Goal: Task Accomplishment & Management: Use online tool/utility

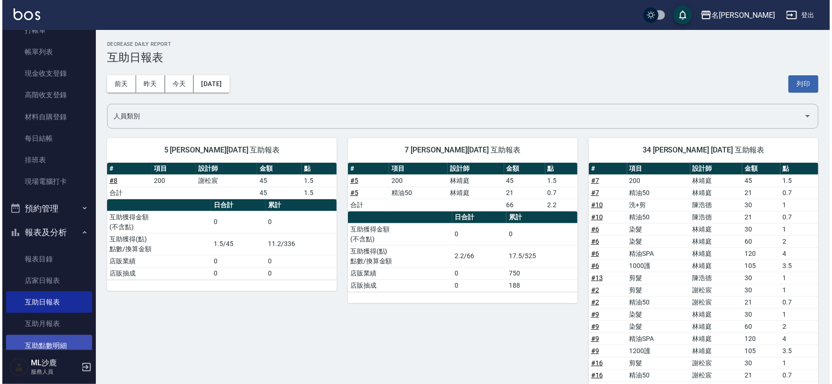
scroll to position [104, 0]
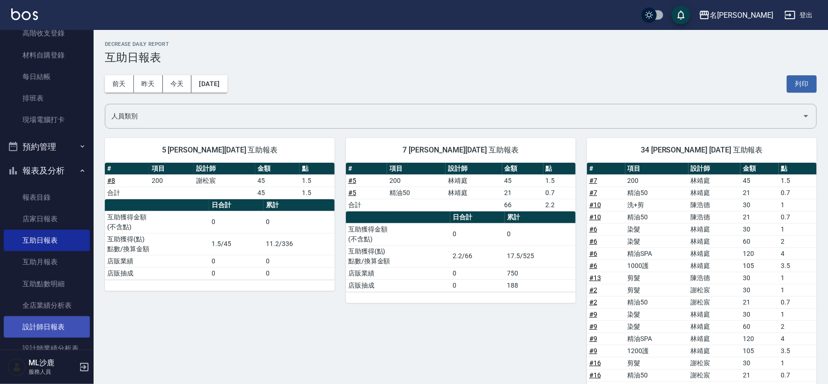
click at [36, 320] on link "設計師日報表" at bounding box center [47, 327] width 86 height 22
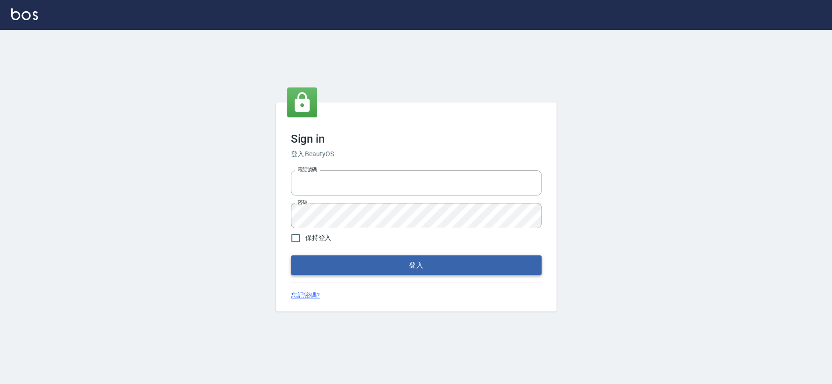
type input "0426653545"
click at [377, 266] on button "登入" at bounding box center [416, 265] width 251 height 20
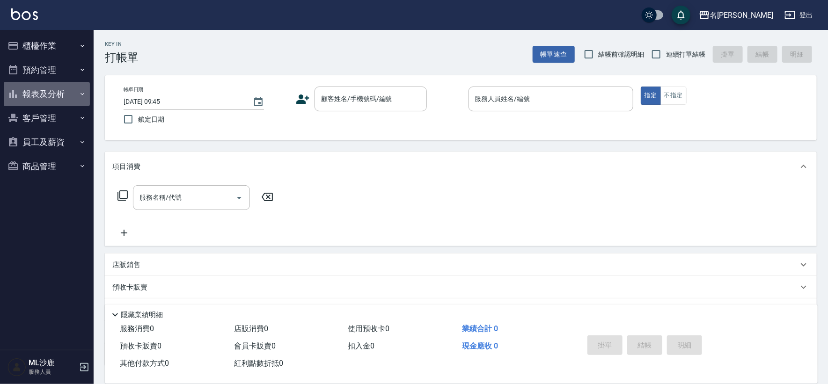
click at [54, 89] on button "報表及分析" at bounding box center [47, 94] width 86 height 24
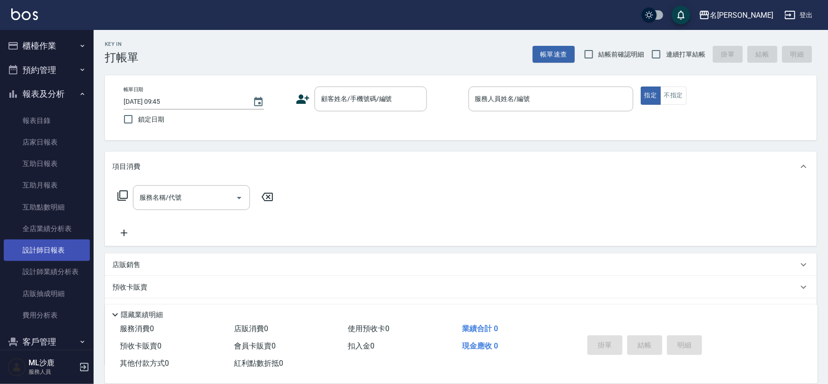
click at [48, 255] on link "設計師日報表" at bounding box center [47, 251] width 86 height 22
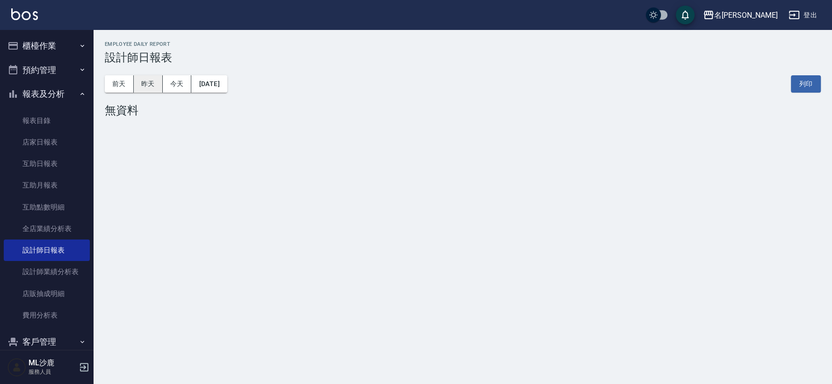
click at [146, 83] on button "昨天" at bounding box center [148, 83] width 29 height 17
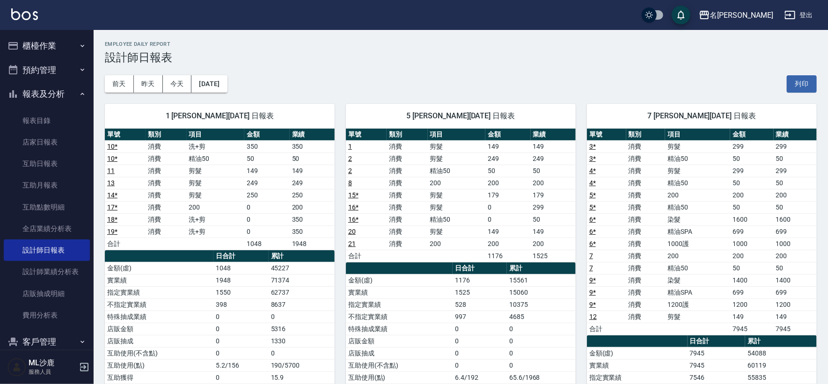
click at [55, 48] on button "櫃檯作業" at bounding box center [47, 46] width 86 height 24
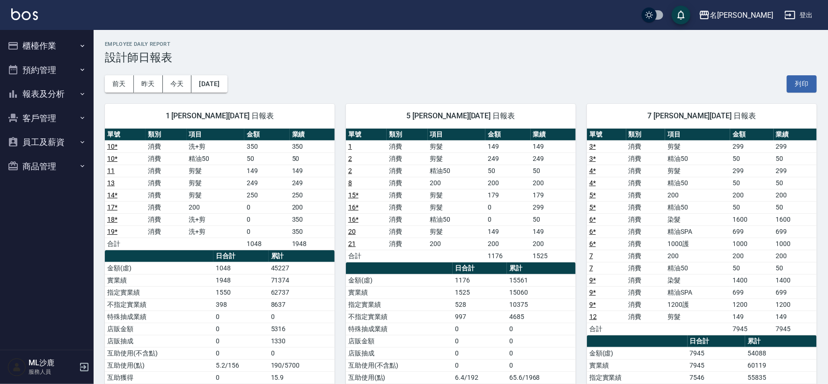
click at [59, 51] on button "櫃檯作業" at bounding box center [47, 46] width 86 height 24
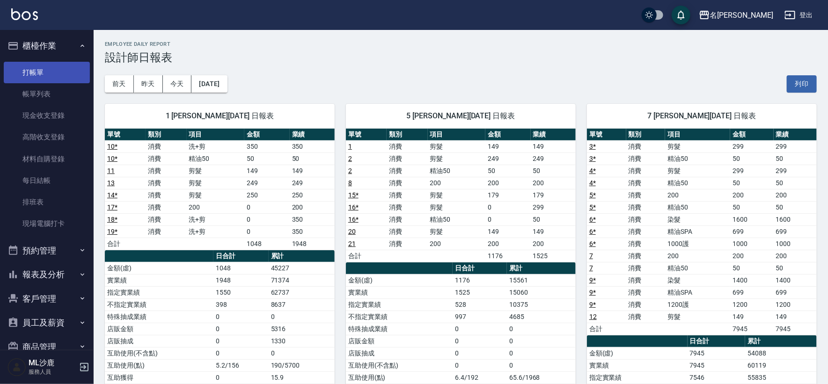
click at [52, 73] on link "打帳單" at bounding box center [47, 73] width 86 height 22
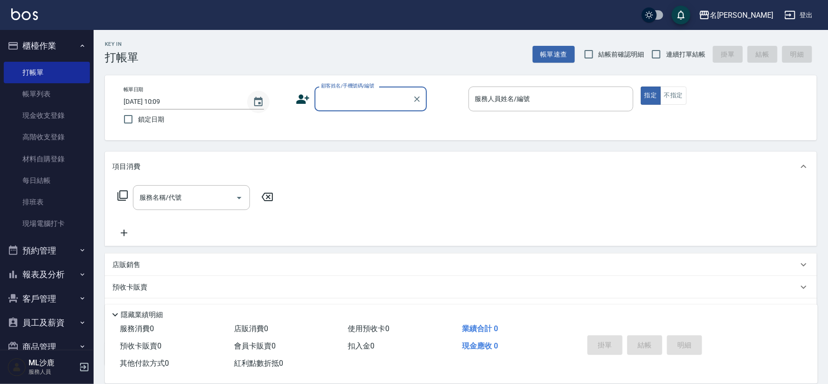
click at [255, 102] on icon "Choose date, selected date is 2025-09-15" at bounding box center [258, 101] width 8 height 9
click at [261, 103] on icon "Choose date, selected date is 2025-09-15" at bounding box center [258, 101] width 11 height 11
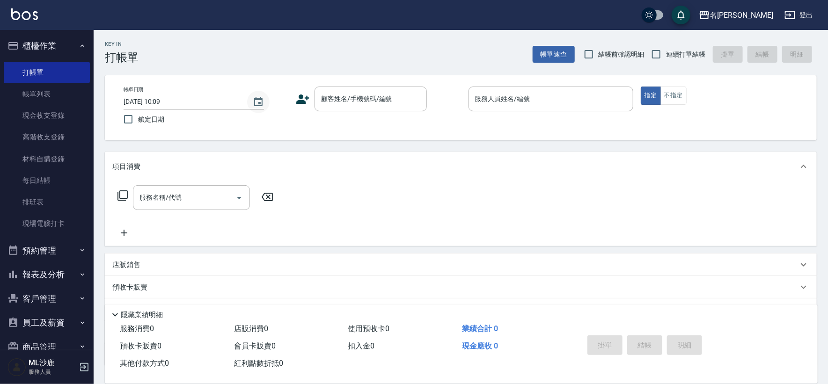
click at [262, 103] on icon "Choose date, selected date is 2025-09-15" at bounding box center [258, 101] width 8 height 9
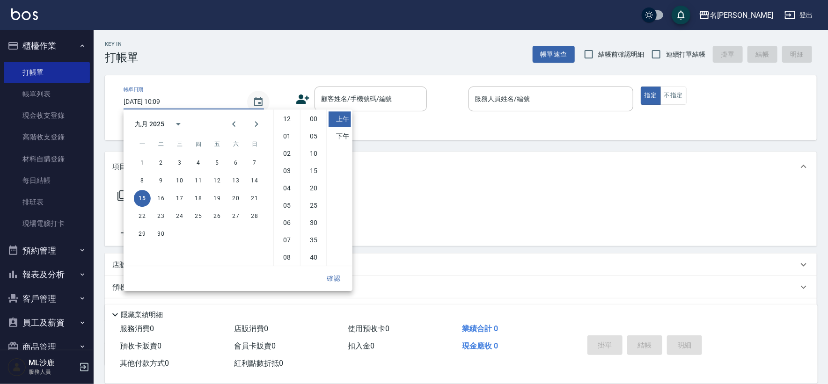
click at [262, 103] on icon "Choose date, selected date is 2025-09-15" at bounding box center [258, 101] width 8 height 9
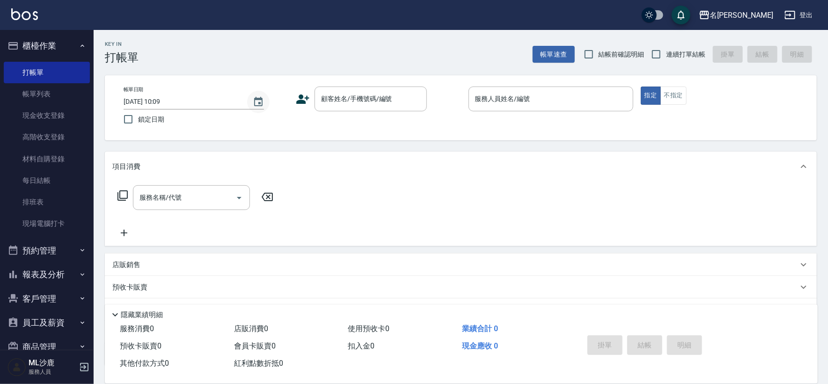
click at [259, 99] on icon "Choose date, selected date is 2025-09-15" at bounding box center [258, 101] width 8 height 9
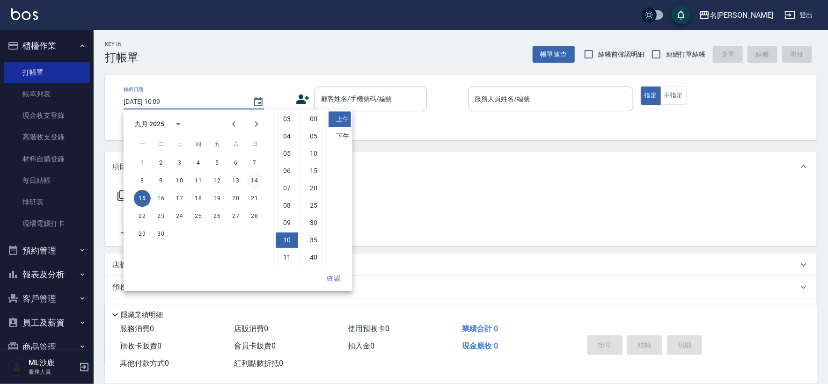
click at [257, 183] on button "14" at bounding box center [254, 180] width 17 height 17
click at [274, 70] on div "Key In 打帳單 上一筆訂單:#21 帳單速查 結帳前確認明細 連續打單結帳 掛單 結帳 明細 帳單日期 2025/09/14 10:09 鎖定日期 顧客…" at bounding box center [461, 242] width 734 height 424
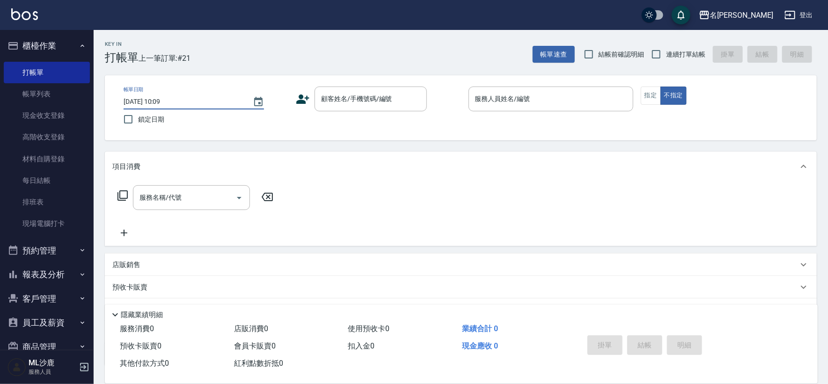
click at [222, 101] on input "2025/09/14 10:09" at bounding box center [184, 101] width 120 height 15
click at [258, 104] on icon "Choose date, selected date is 2025-09-14" at bounding box center [258, 101] width 11 height 11
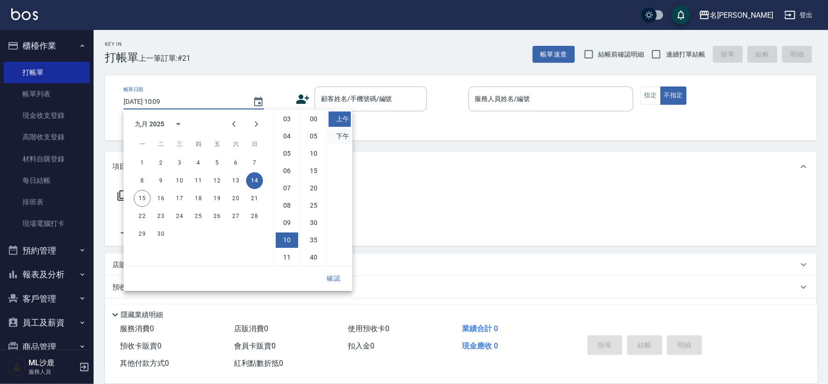
click at [337, 134] on li "下午" at bounding box center [339, 136] width 22 height 15
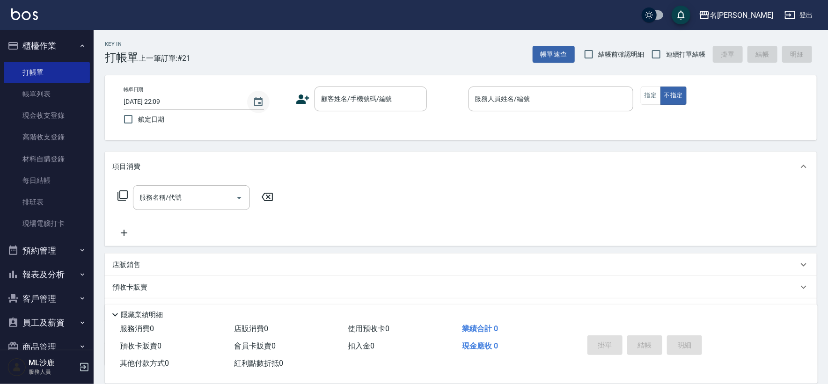
click at [255, 100] on icon "Choose date, selected date is 2025-09-14" at bounding box center [258, 101] width 8 height 9
click at [256, 100] on icon "Choose date, selected date is 2025-09-14" at bounding box center [258, 101] width 11 height 11
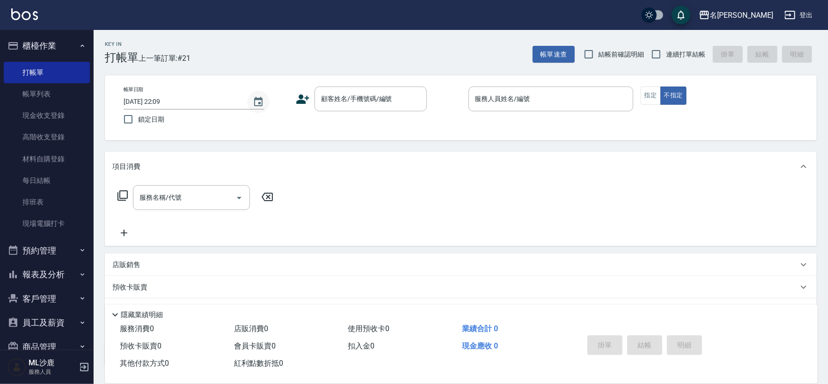
click at [256, 100] on icon "Choose date, selected date is 2025-09-14" at bounding box center [258, 101] width 11 height 11
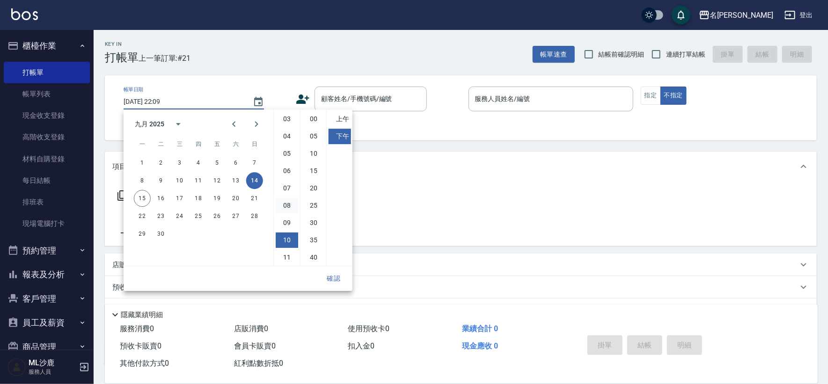
click at [289, 200] on li "08" at bounding box center [287, 205] width 22 height 15
click at [310, 204] on li "25" at bounding box center [313, 205] width 22 height 15
type input "[DATE] 20:25"
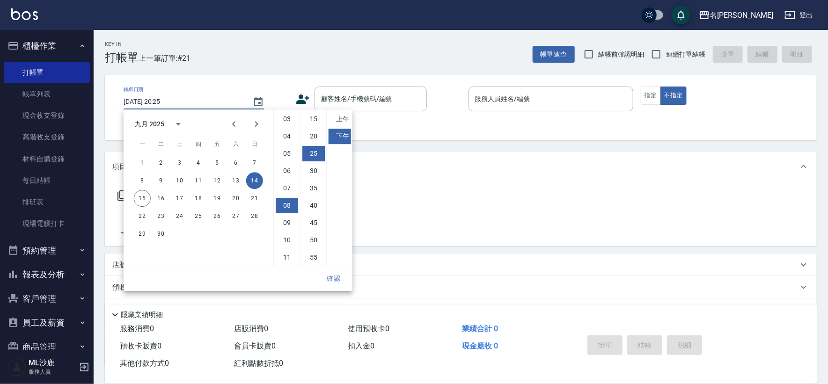
click at [336, 277] on button "確認" at bounding box center [334, 278] width 30 height 17
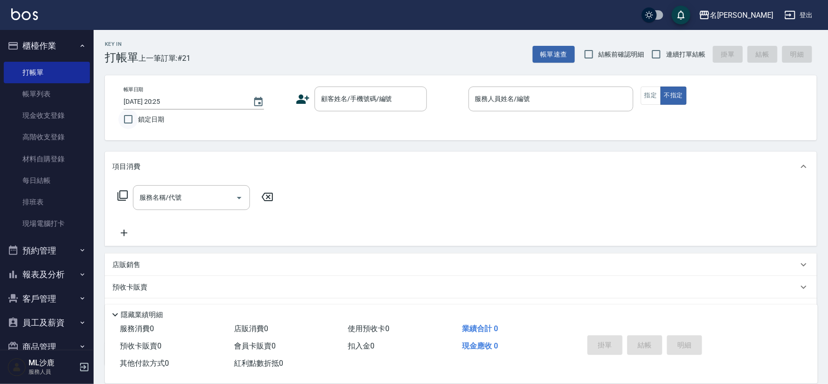
click at [133, 122] on input "鎖定日期" at bounding box center [128, 119] width 20 height 20
checkbox input "true"
click at [310, 98] on icon at bounding box center [303, 99] width 14 height 14
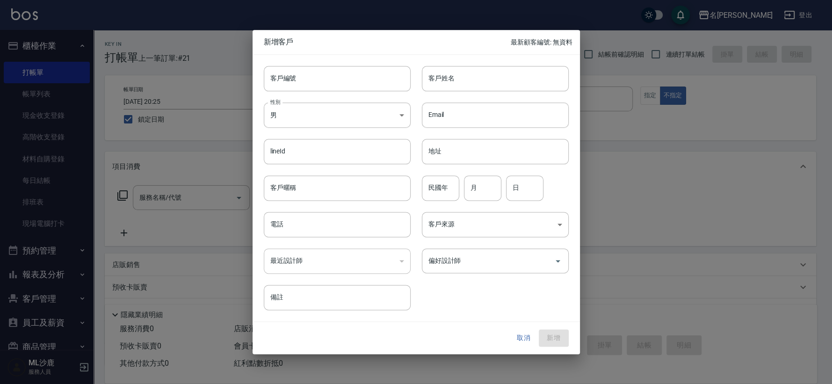
click at [520, 332] on button "取消" at bounding box center [524, 338] width 30 height 17
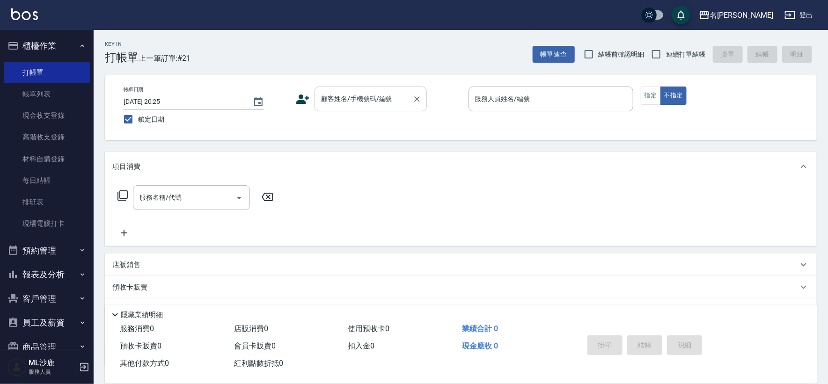
click at [350, 101] on input "顧客姓名/手機號碼/編號" at bounding box center [364, 99] width 90 height 16
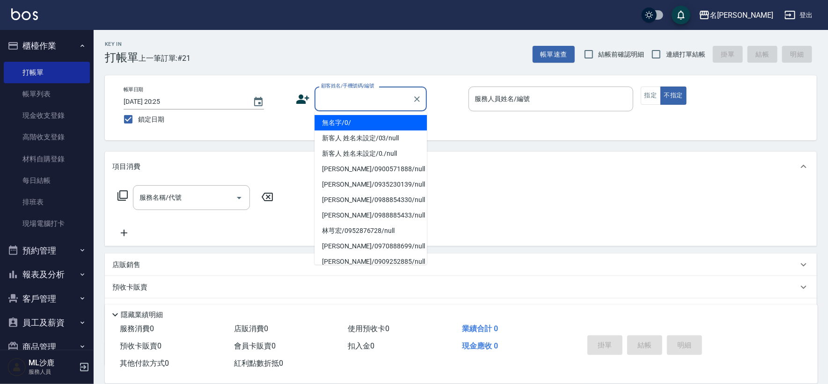
click at [359, 123] on li "無名字/0/" at bounding box center [370, 122] width 112 height 15
type input "無名字/0/"
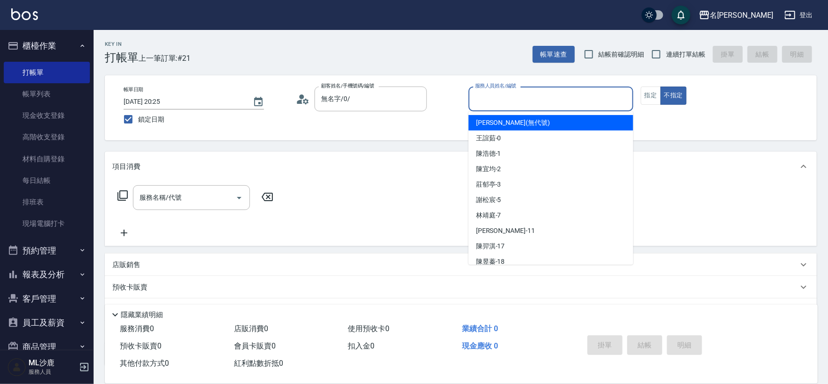
click at [520, 105] on input "服務人員姓名/編號" at bounding box center [551, 99] width 156 height 16
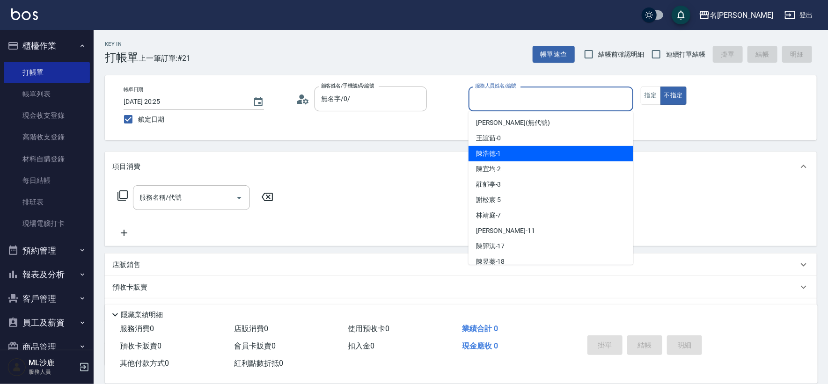
click at [505, 153] on div "陳浩德 -1" at bounding box center [550, 153] width 165 height 15
type input "[PERSON_NAME]1"
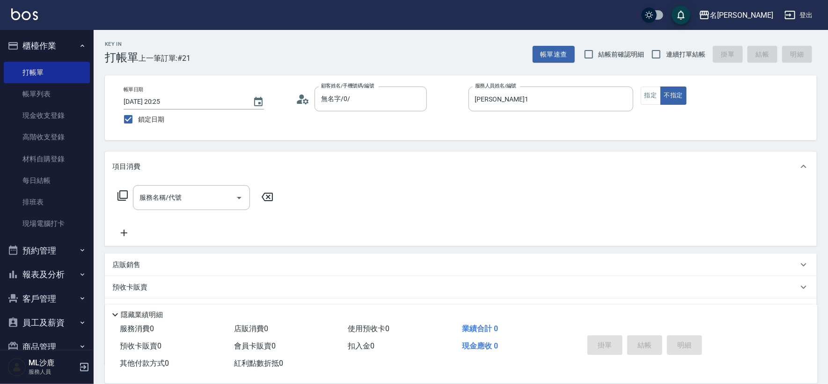
click at [505, 153] on div "項目消費" at bounding box center [461, 167] width 712 height 30
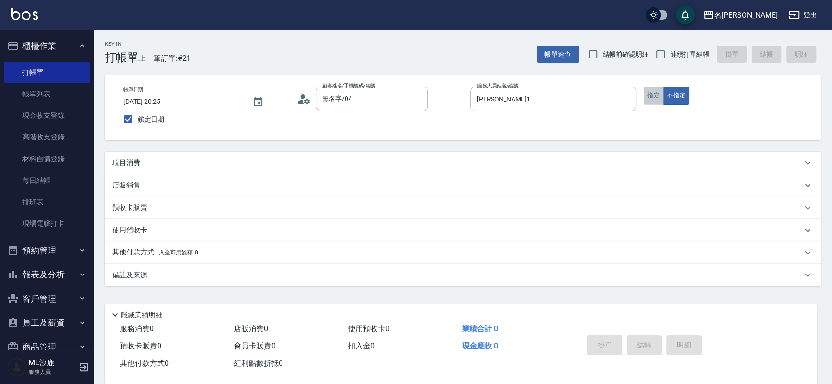
click at [653, 95] on button "指定" at bounding box center [654, 96] width 20 height 18
click at [197, 172] on div "項目消費" at bounding box center [463, 163] width 716 height 22
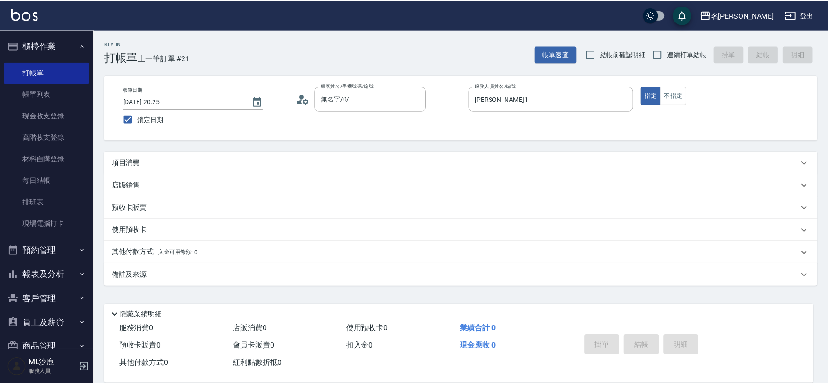
scroll to position [16, 0]
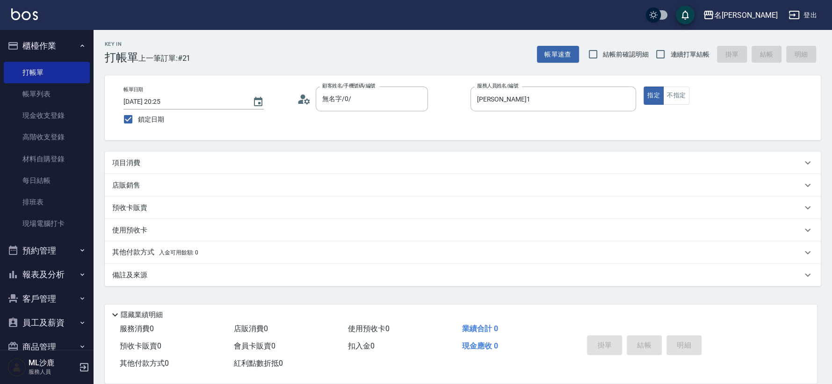
click at [153, 149] on div "Key In 打帳單 上一筆訂單:#21 帳單速查 結帳前確認明細 連續打單結帳 掛單 結帳 明細 帳單日期 2025/09/14 20:25 鎖定日期 顧客…" at bounding box center [463, 202] width 739 height 345
click at [154, 160] on div "項目消費" at bounding box center [457, 163] width 690 height 10
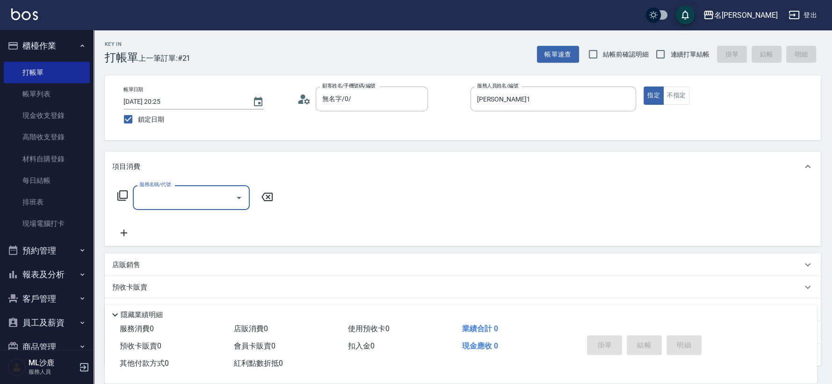
click at [154, 162] on div "項目消費" at bounding box center [457, 167] width 690 height 10
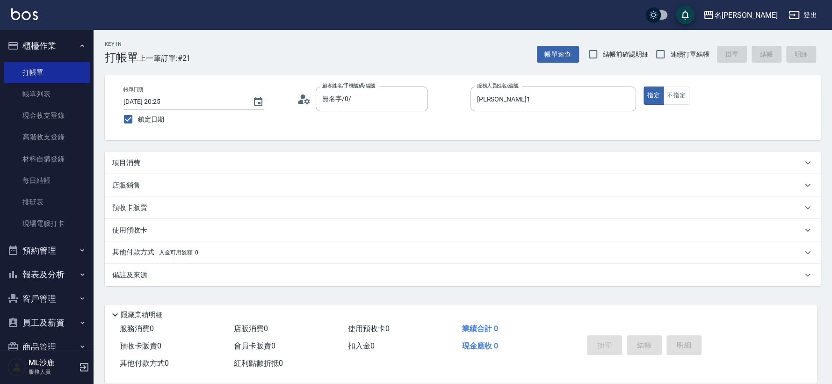
click at [161, 162] on div "項目消費" at bounding box center [457, 163] width 690 height 10
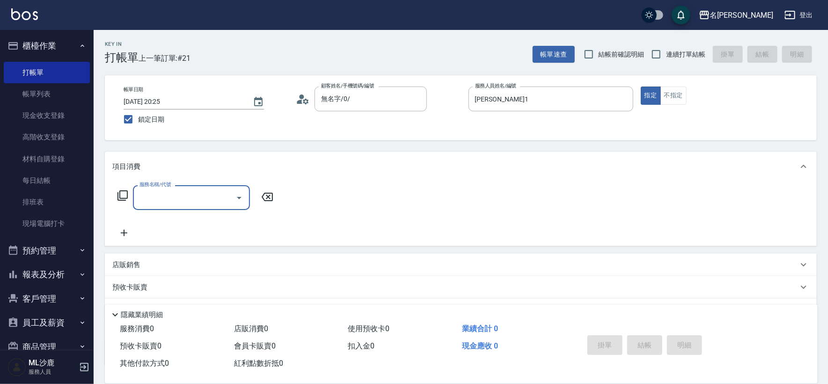
scroll to position [0, 0]
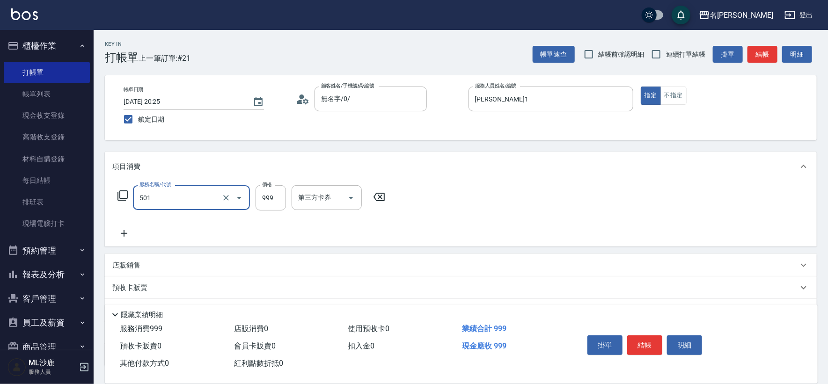
type input "染髮(501)"
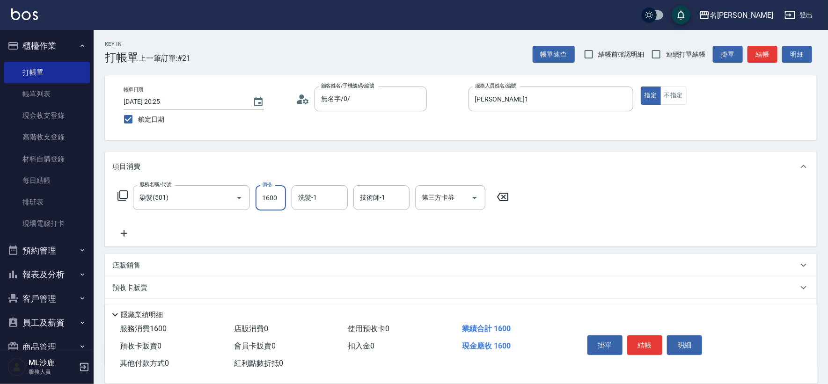
type input "1600"
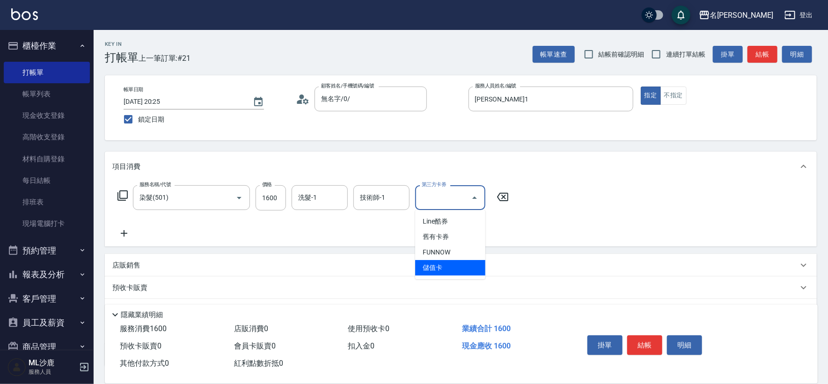
type input "儲值卡"
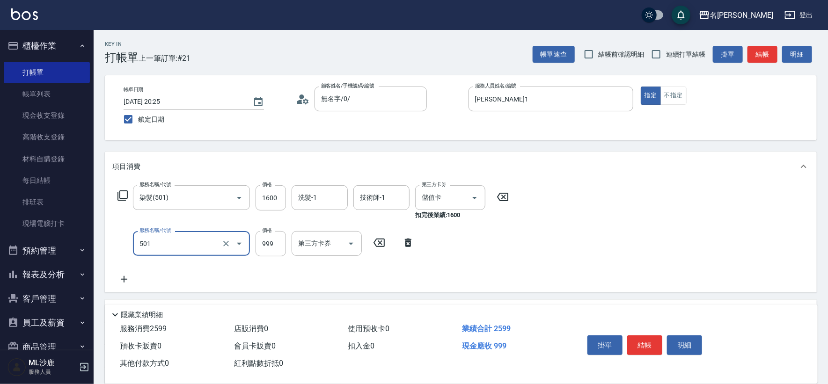
type input "染髮(501)"
type input "1400"
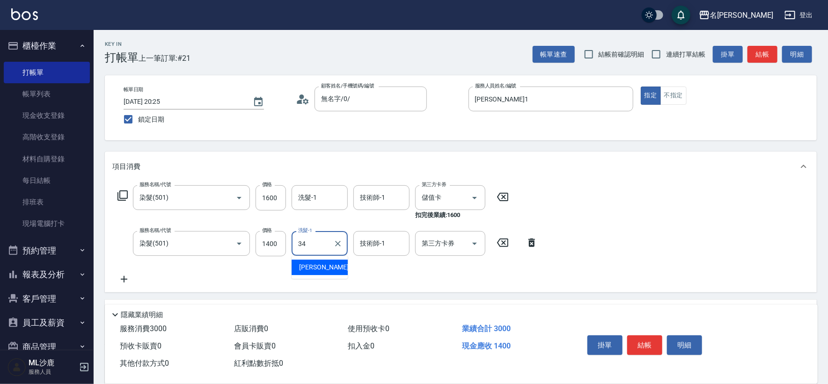
type input "[PERSON_NAME]-34"
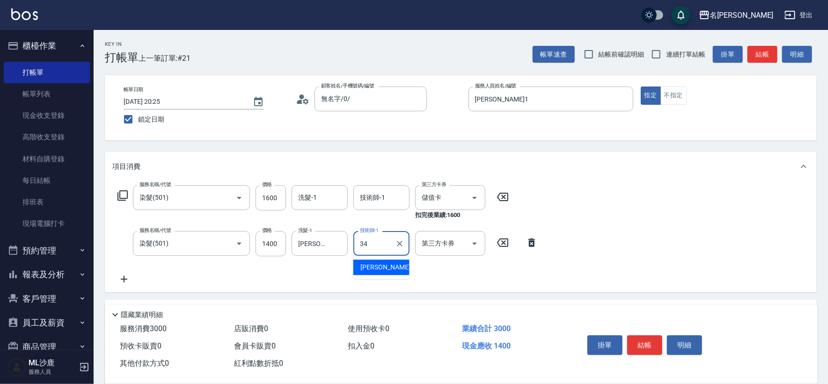
type input "[PERSON_NAME]-34"
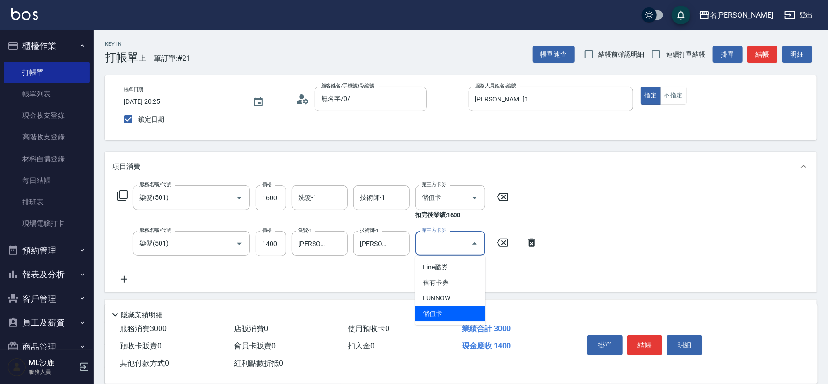
type input "儲值卡"
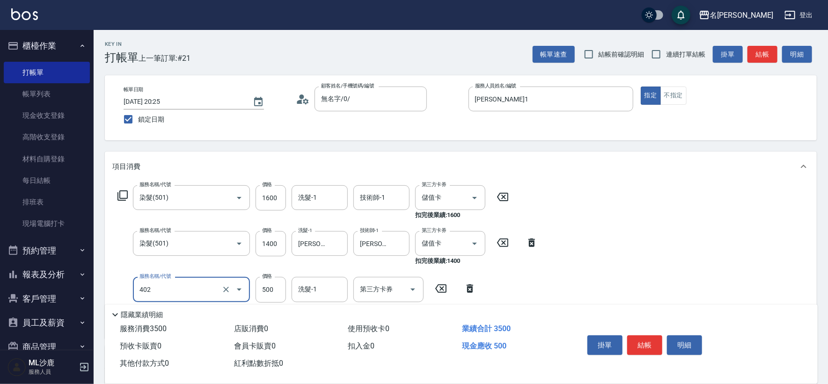
type input "500護(402)"
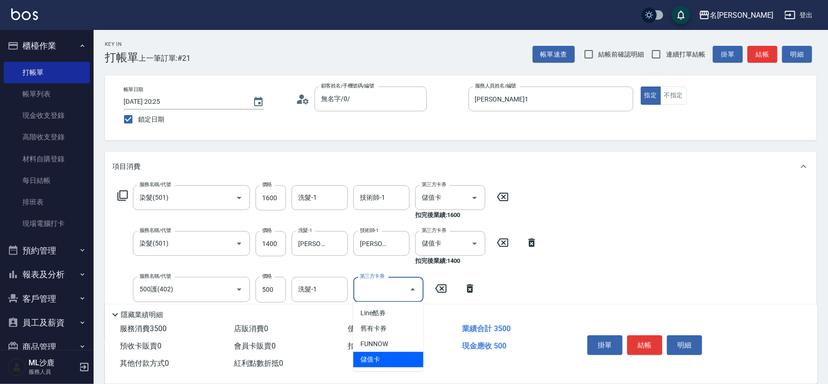
type input "儲值卡"
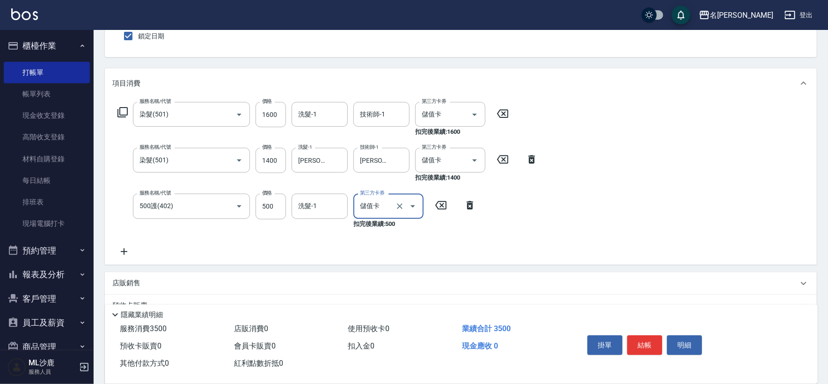
scroll to position [15, 0]
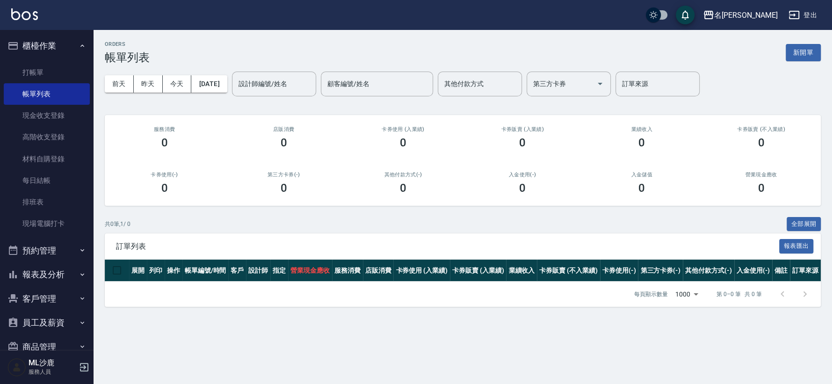
click at [54, 274] on button "報表及分析" at bounding box center [47, 274] width 86 height 24
click at [61, 280] on button "報表及分析" at bounding box center [47, 274] width 86 height 24
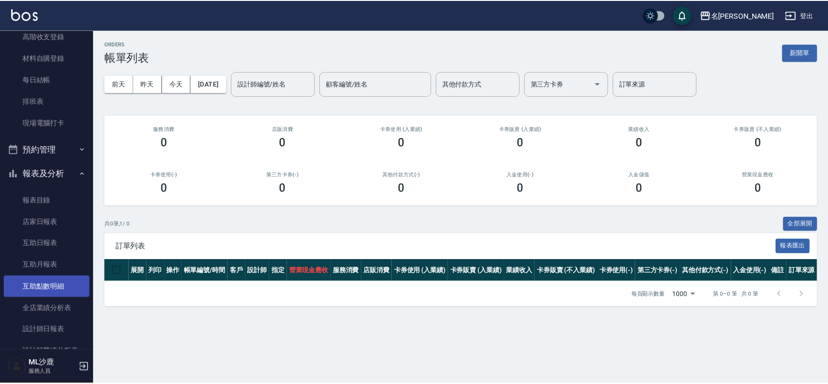
scroll to position [104, 0]
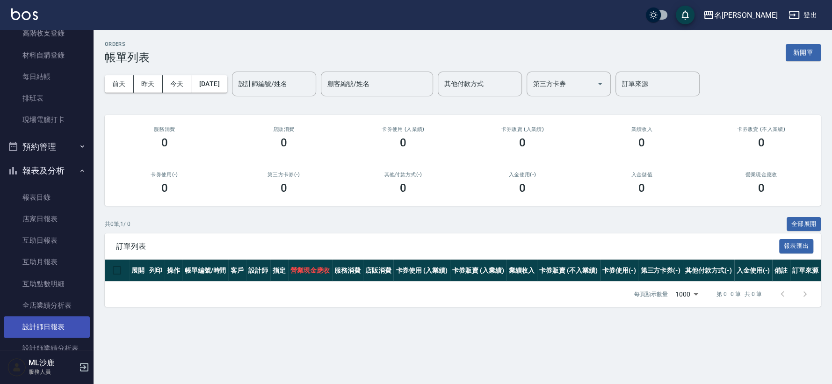
click at [47, 320] on link "設計師日報表" at bounding box center [47, 327] width 86 height 22
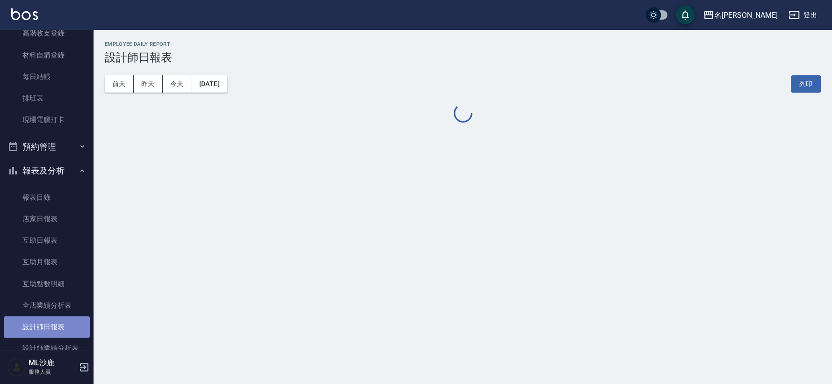
click at [47, 320] on link "設計師日報表" at bounding box center [47, 327] width 86 height 22
click at [151, 77] on button "昨天" at bounding box center [148, 83] width 29 height 17
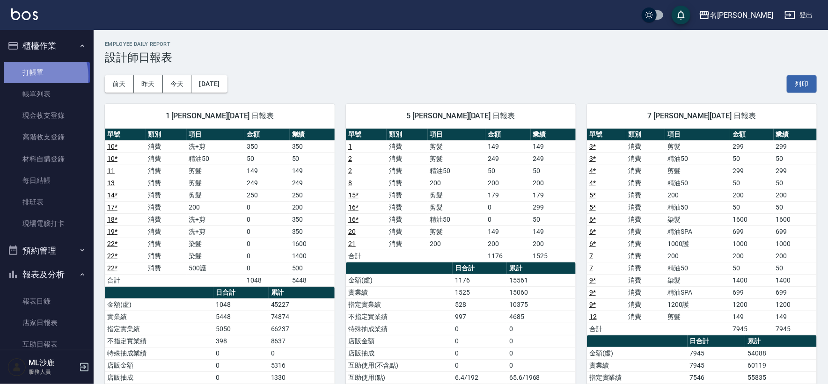
click at [33, 76] on link "打帳單" at bounding box center [47, 73] width 86 height 22
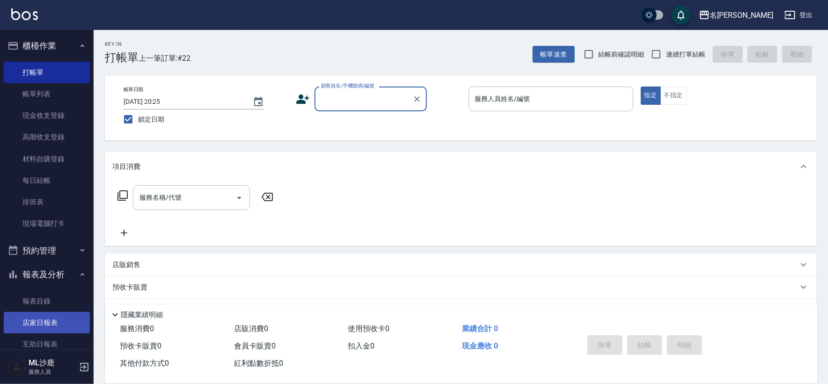
click at [50, 322] on link "店家日報表" at bounding box center [47, 323] width 86 height 22
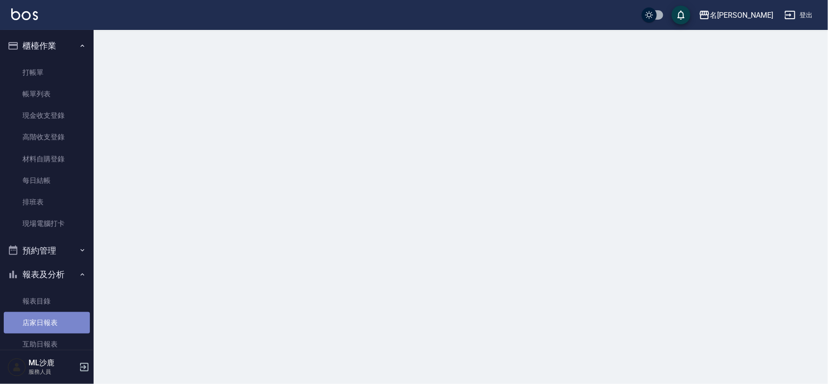
click at [50, 322] on link "店家日報表" at bounding box center [47, 323] width 86 height 22
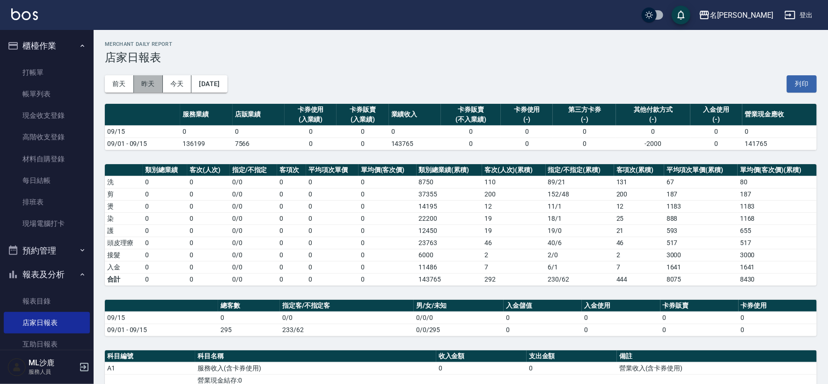
click at [152, 81] on button "昨天" at bounding box center [148, 83] width 29 height 17
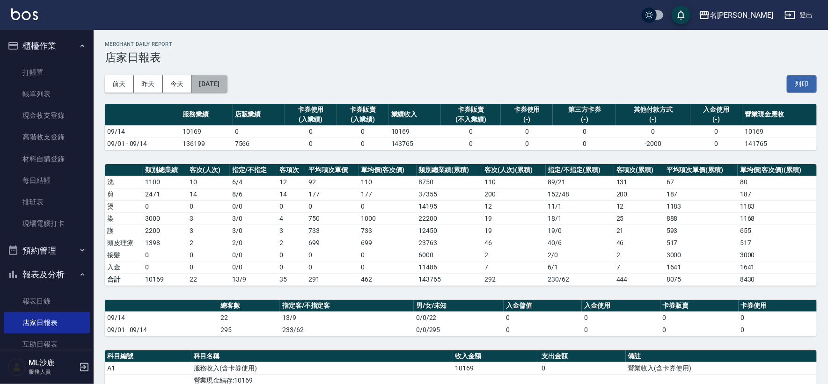
click at [224, 88] on button "[DATE]" at bounding box center [209, 83] width 36 height 17
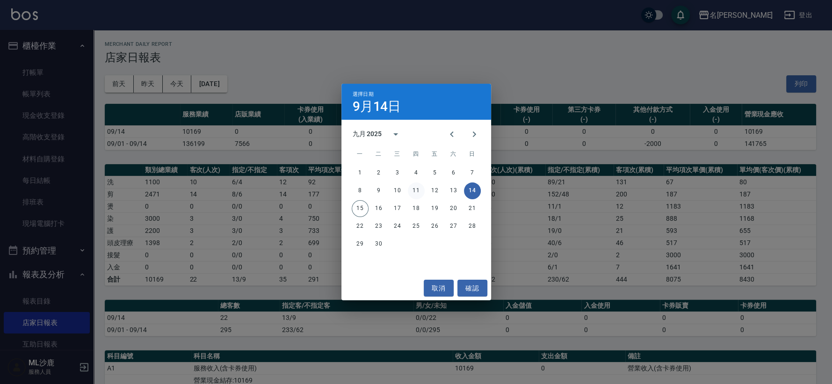
click at [420, 191] on button "11" at bounding box center [416, 190] width 17 height 17
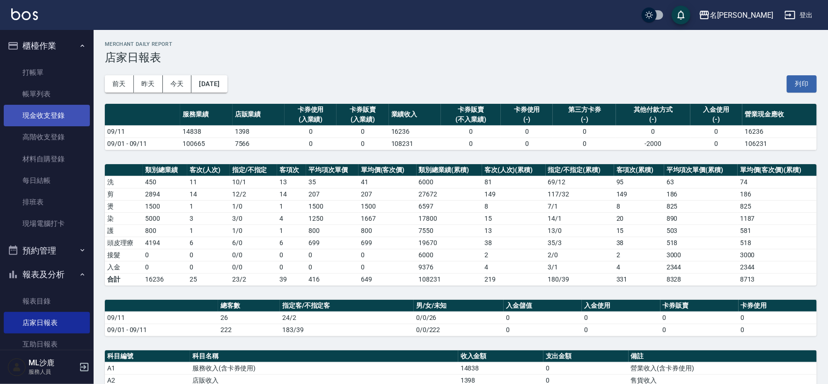
click at [39, 117] on link "現金收支登錄" at bounding box center [47, 116] width 86 height 22
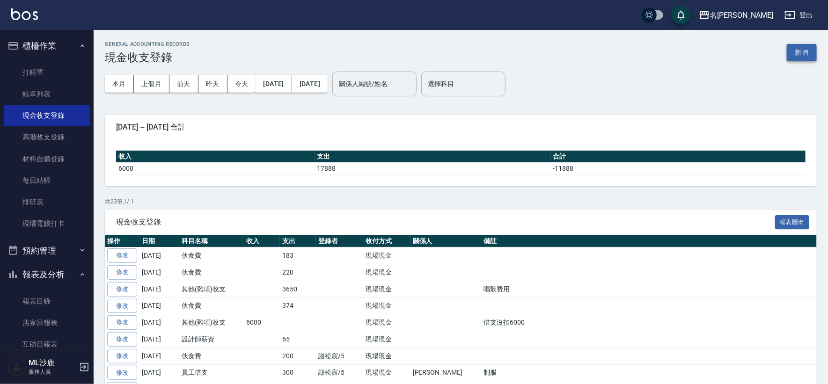
click at [801, 52] on button "新增" at bounding box center [801, 52] width 30 height 17
click at [801, 52] on div "GENERAL ACCOUNTING RECORDS 現金收支登錄 新增 本月 上個月 前天 昨天 今天 2025/09/01 2025/09/15 關係人編…" at bounding box center [414, 334] width 828 height 669
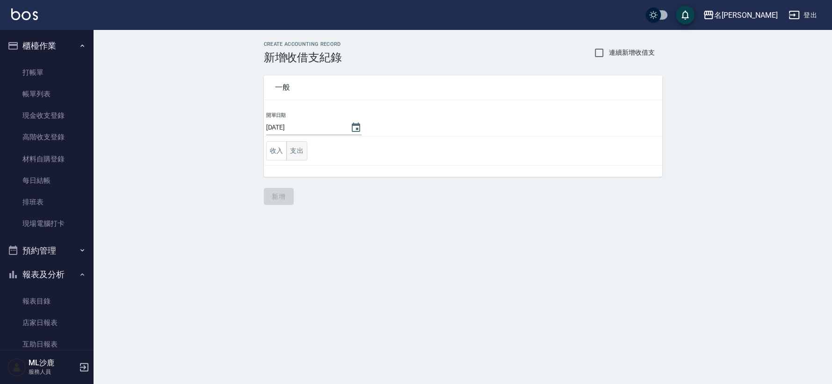
click at [288, 153] on button "支出" at bounding box center [296, 150] width 21 height 19
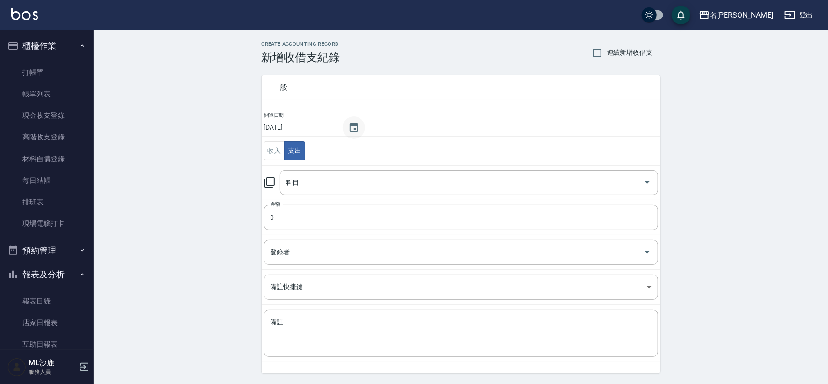
click at [346, 131] on button "Choose date, selected date is 2025-09-15" at bounding box center [353, 127] width 22 height 22
click at [346, 127] on button "Choose date, selected date is 2025-09-15" at bounding box center [353, 127] width 22 height 22
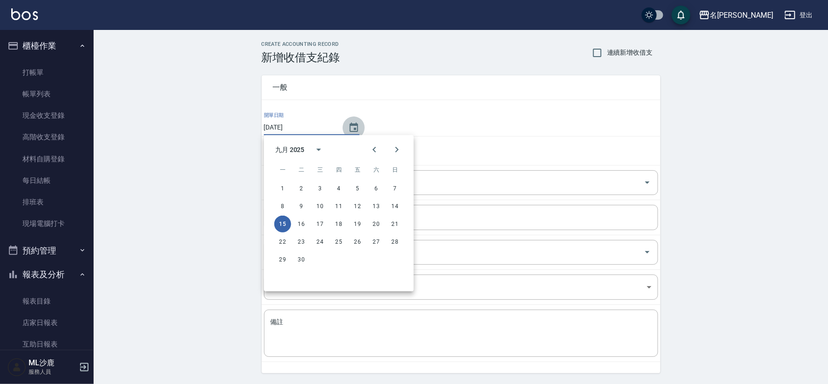
click at [346, 127] on button "Choose date, selected date is 2025-09-15" at bounding box center [353, 127] width 22 height 22
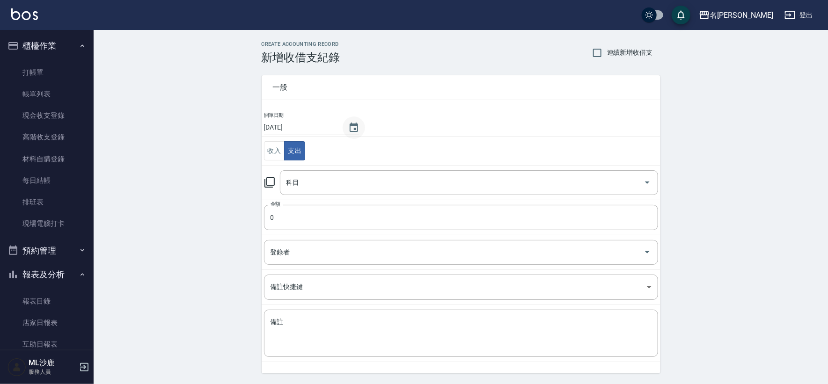
click at [347, 129] on button "Choose date, selected date is 2025-09-15" at bounding box center [353, 127] width 22 height 22
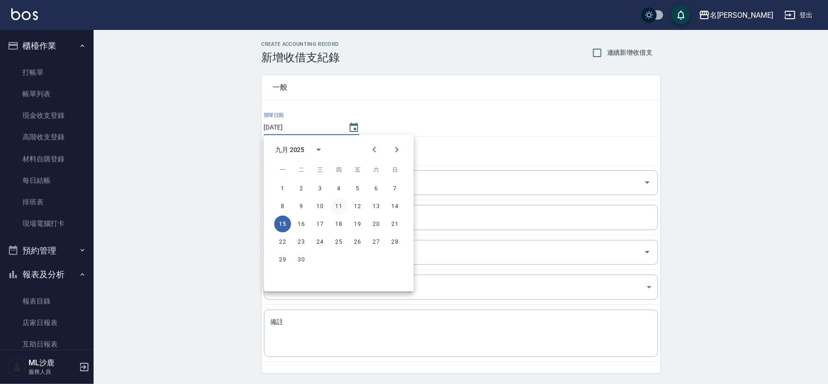
click at [337, 205] on button "11" at bounding box center [338, 206] width 17 height 17
type input "[DATE]"
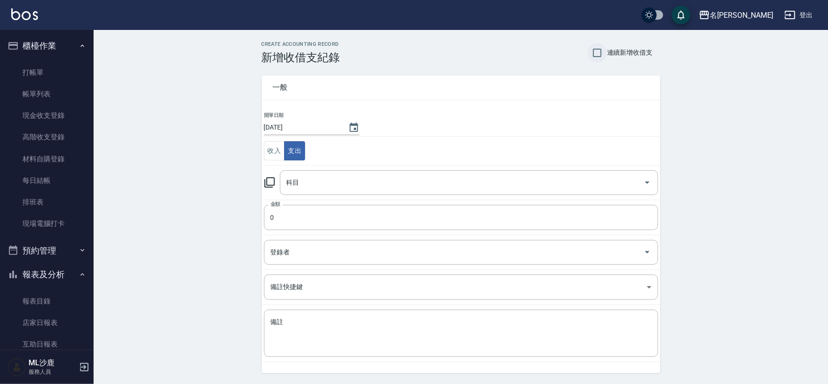
click at [593, 56] on input "連續新增收借支" at bounding box center [597, 53] width 20 height 20
checkbox input "true"
click at [395, 184] on input "科目" at bounding box center [462, 183] width 356 height 16
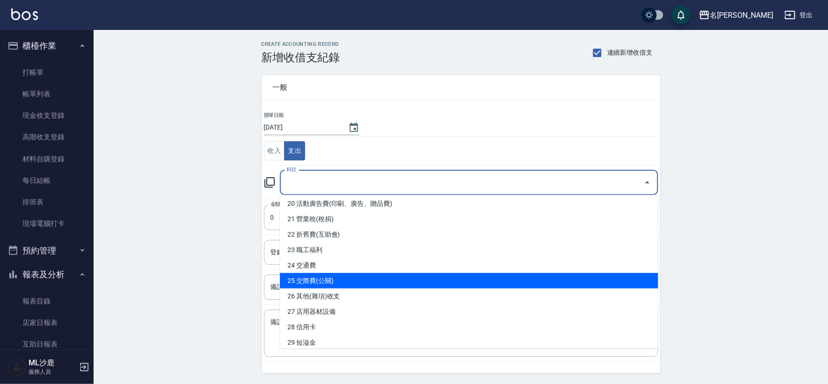
scroll to position [415, 0]
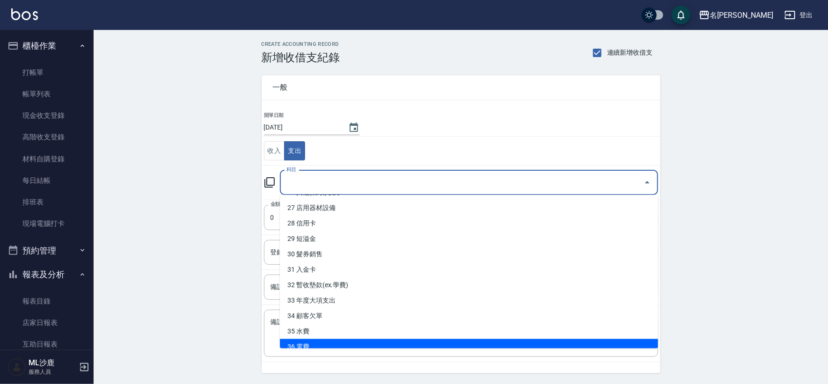
click at [318, 346] on li "36 電費" at bounding box center [469, 346] width 378 height 15
type input "36 電費"
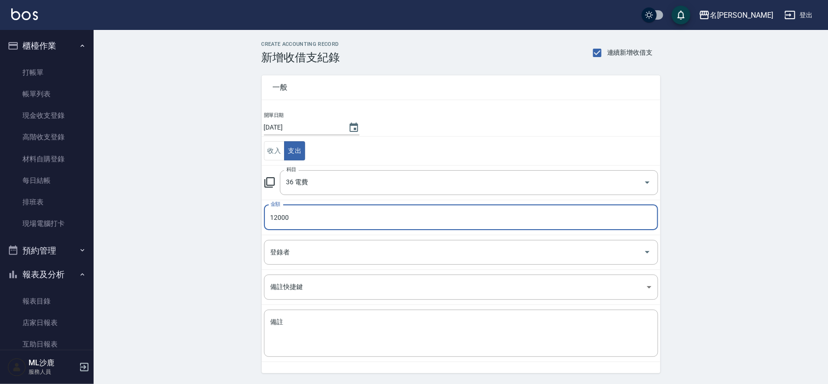
type input "12000"
click at [205, 209] on div "CREATE ACCOUNTING RECORD 新增收借支紀錄 連續新增收借支 一般 開單日期 2025/09/11 收入 支出 科目 36 電費 科目 金…" at bounding box center [461, 221] width 734 height 383
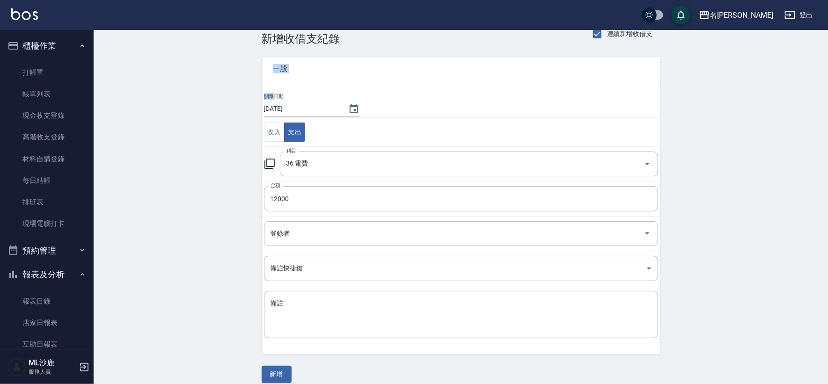
scroll to position [28, 0]
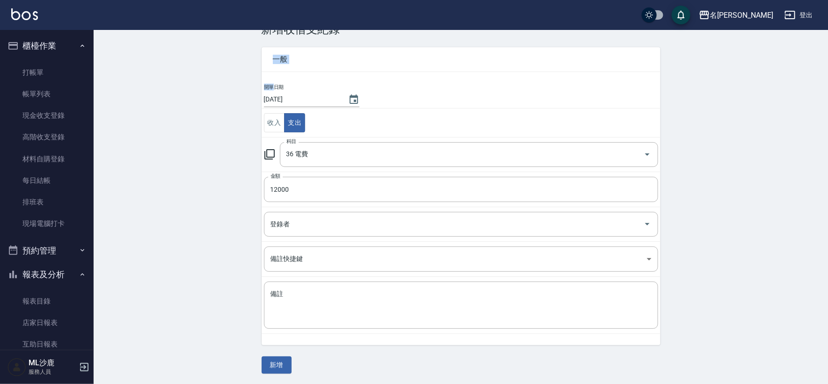
click at [201, 209] on div "CREATE ACCOUNTING RECORD 新增收借支紀錄 連續新增收借支 一般 開單日期 2025/09/11 收入 支出 科目 36 電費 科目 金…" at bounding box center [461, 193] width 734 height 383
click at [275, 361] on button "新增" at bounding box center [277, 365] width 30 height 17
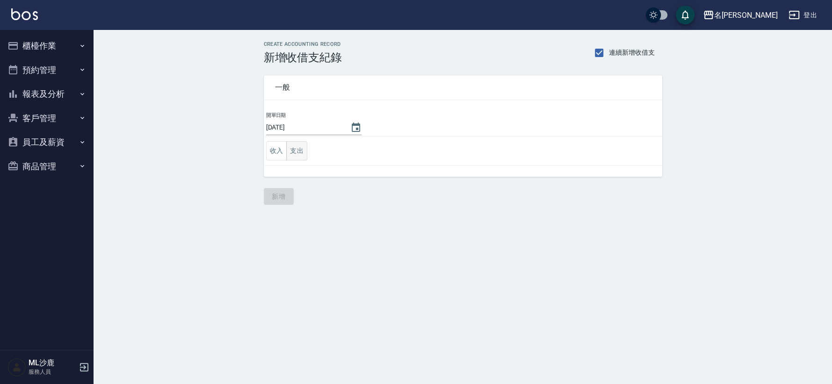
click at [295, 145] on button "支出" at bounding box center [296, 150] width 21 height 19
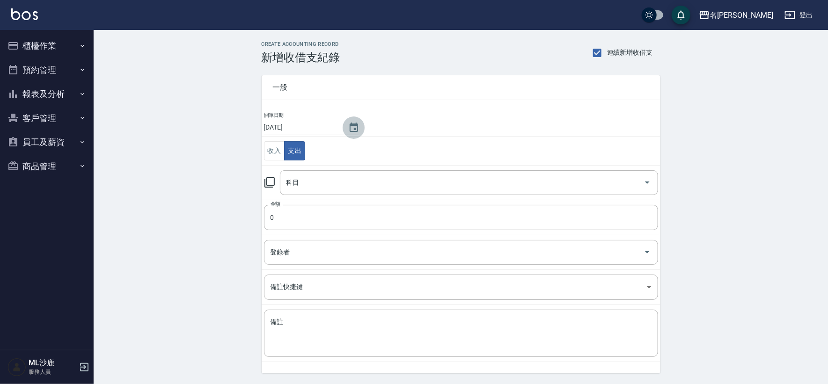
click at [353, 127] on icon "Choose date, selected date is 2025-09-11" at bounding box center [353, 127] width 11 height 11
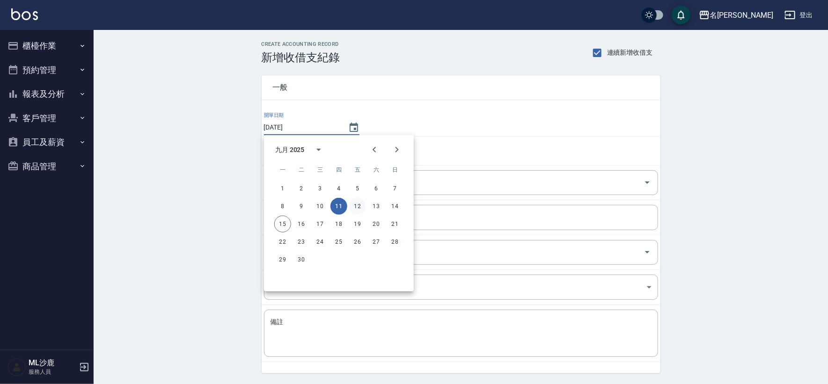
click at [356, 203] on button "12" at bounding box center [357, 206] width 17 height 17
type input "2025/09/12"
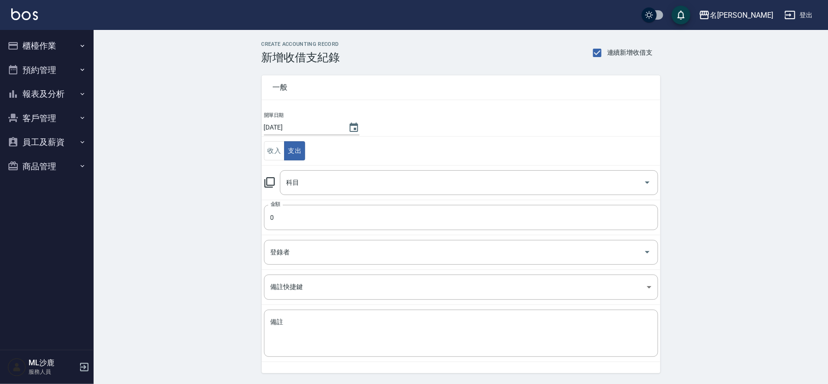
click at [356, 180] on button "12" at bounding box center [352, 174] width 13 height 9
click at [302, 180] on input "科目" at bounding box center [462, 183] width 356 height 16
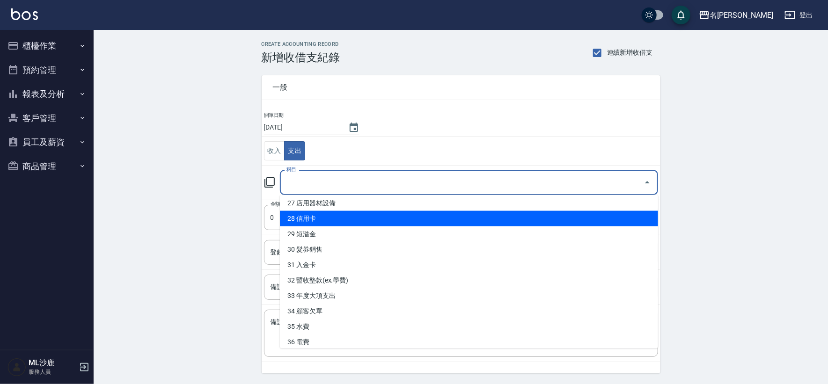
scroll to position [440, 0]
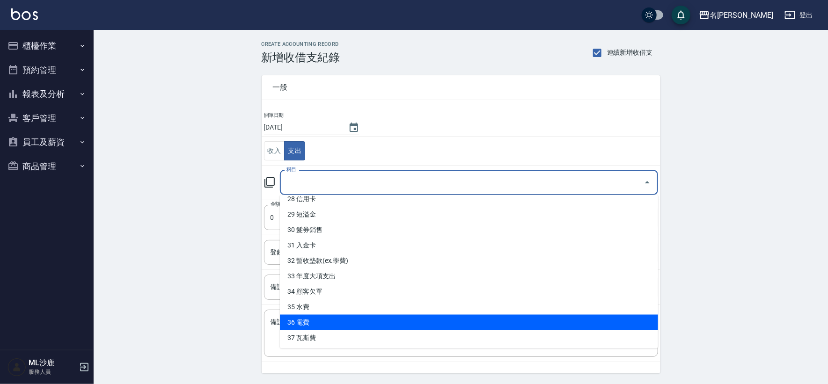
click at [315, 317] on li "36 電費" at bounding box center [469, 322] width 378 height 15
type input "36 電費"
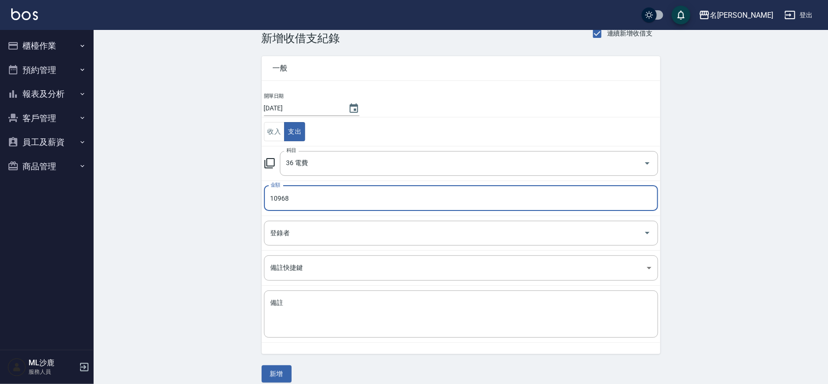
scroll to position [28, 0]
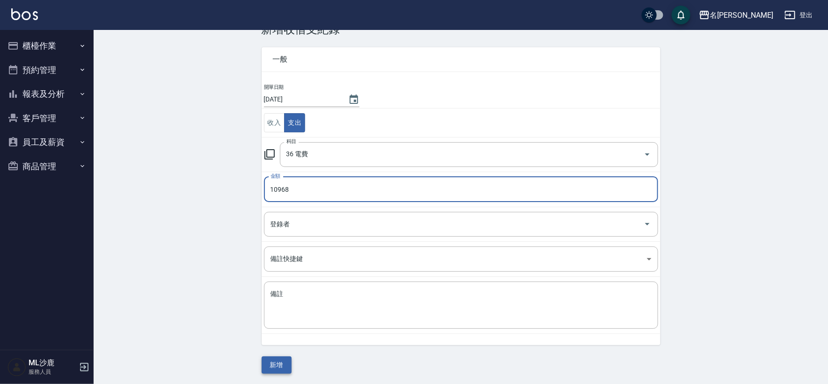
type input "10968"
click at [266, 362] on button "新增" at bounding box center [277, 365] width 30 height 17
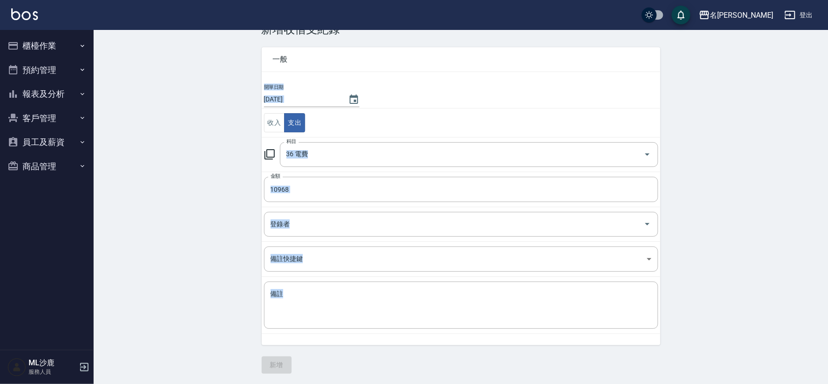
click at [266, 362] on div "一般 開單日期 2025/09/12 收入 支出 科目 36 電費 科目 金額 10968 金額 登錄者 登錄者 備註快捷鍵 ​ 備註快捷鍵 備註 x 備註 …" at bounding box center [461, 205] width 399 height 338
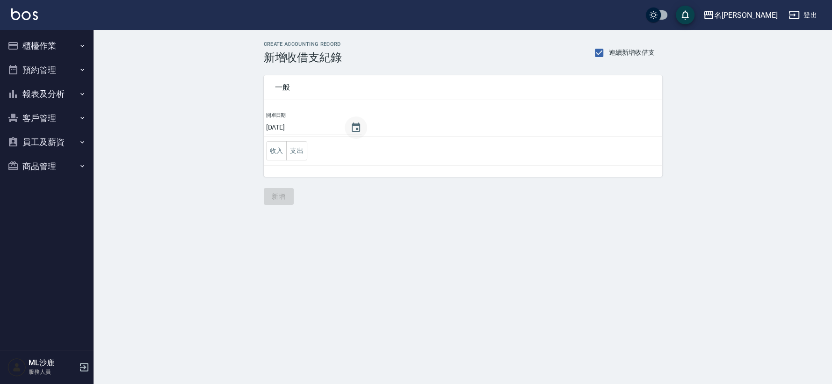
click at [352, 128] on icon "Choose date, selected date is 2025-09-12" at bounding box center [356, 127] width 8 height 9
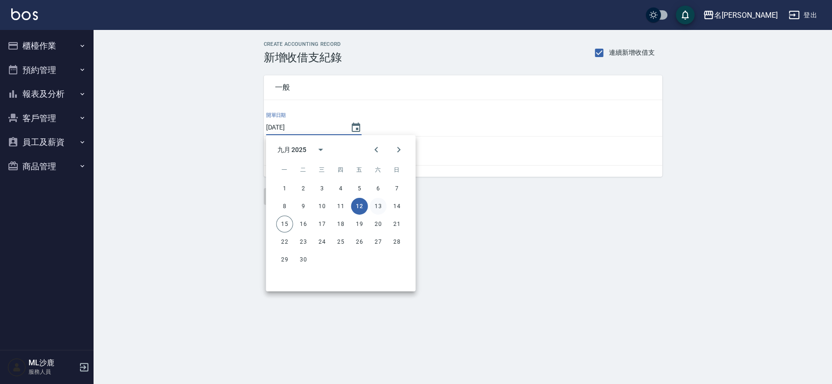
click at [374, 202] on button "13" at bounding box center [378, 206] width 17 height 17
type input "[DATE]"
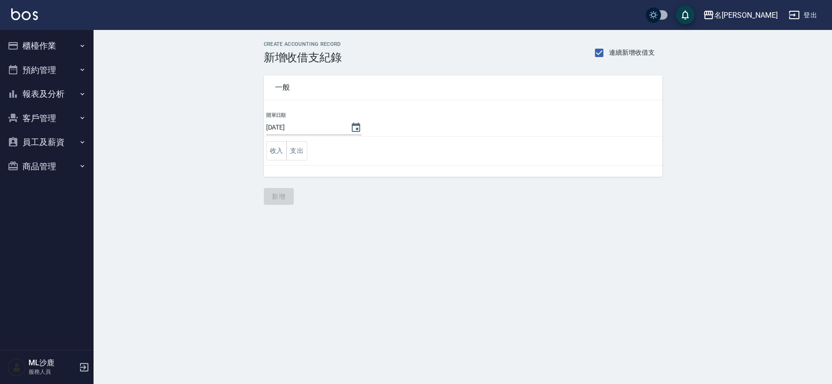
click at [308, 153] on td "收入 支出" at bounding box center [463, 151] width 399 height 29
click at [304, 151] on button "支出" at bounding box center [296, 150] width 21 height 19
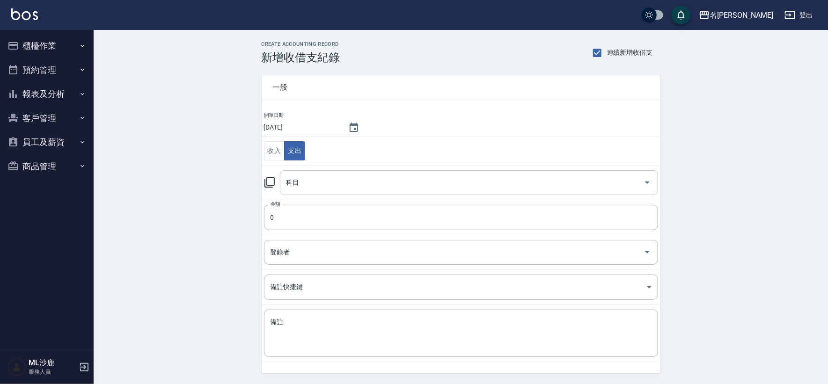
click at [314, 184] on input "科目" at bounding box center [462, 183] width 356 height 16
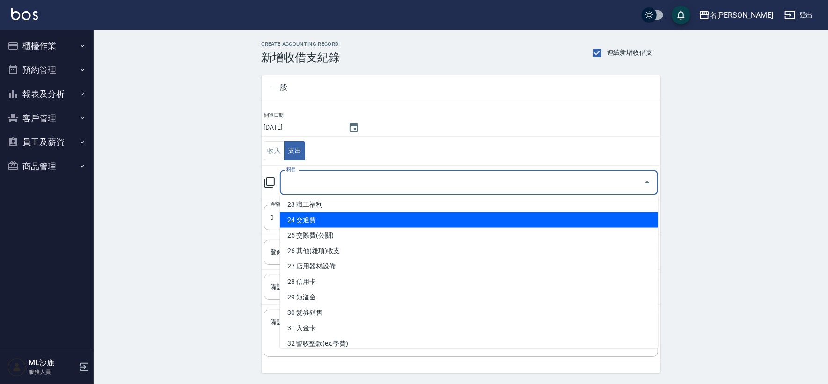
scroll to position [440, 0]
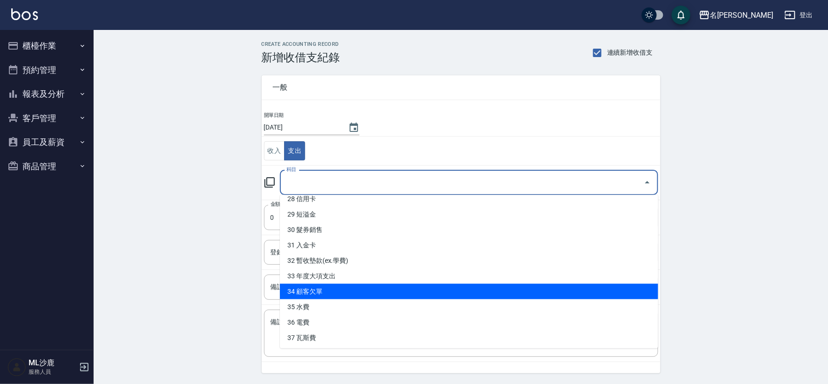
click at [316, 310] on li "35 水費" at bounding box center [469, 306] width 378 height 15
click at [316, 310] on div "x 備註" at bounding box center [461, 333] width 394 height 47
type input "35 水費"
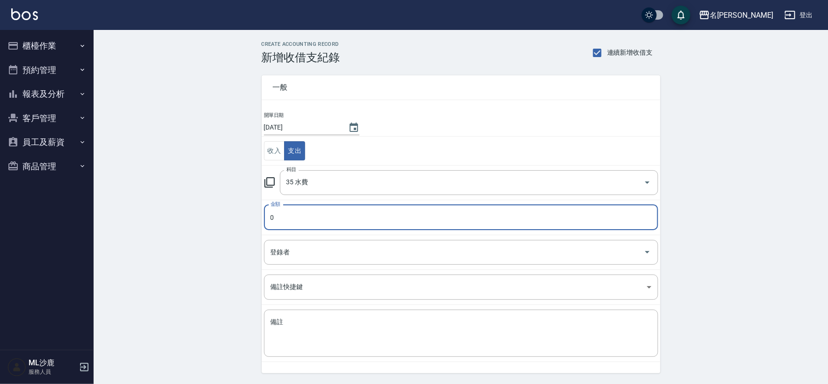
click at [294, 214] on input "0" at bounding box center [461, 217] width 394 height 25
type input "1152"
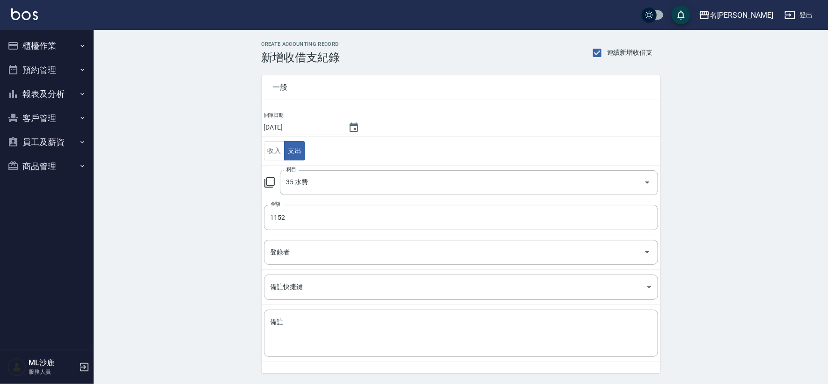
click at [217, 210] on div "CREATE ACCOUNTING RECORD 新增收借支紀錄 連續新增收借支 一般 開單日期 2025/09/13 收入 支出 科目 35 水費 科目 金…" at bounding box center [461, 221] width 734 height 383
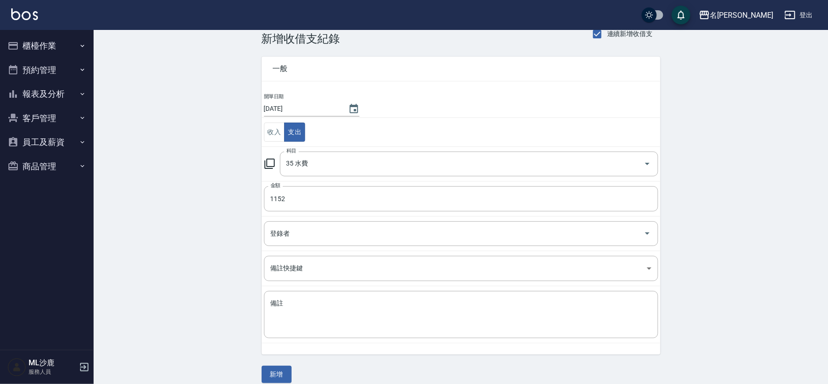
scroll to position [28, 0]
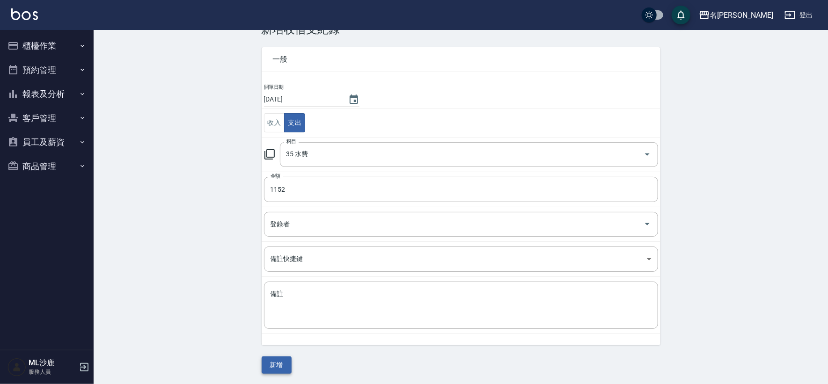
click at [279, 367] on button "新增" at bounding box center [277, 365] width 30 height 17
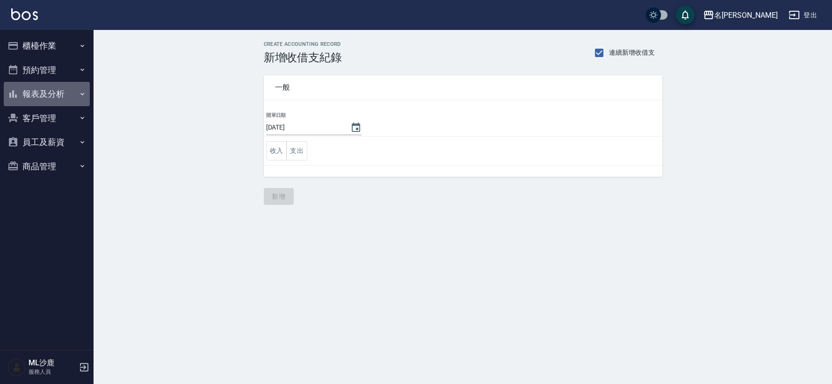
click at [51, 93] on button "報表及分析" at bounding box center [47, 94] width 86 height 24
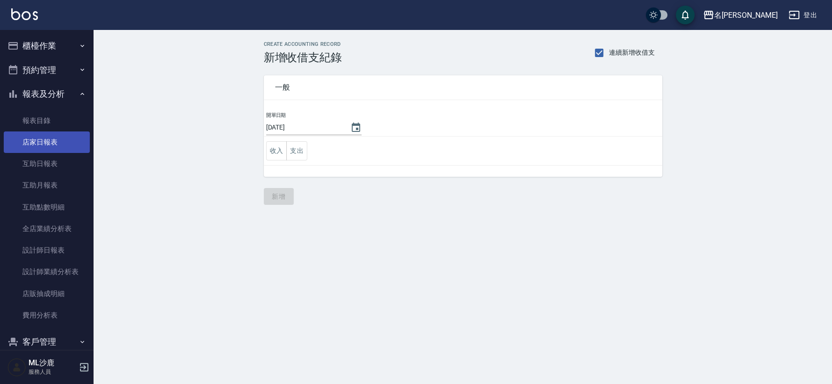
click at [37, 145] on link "店家日報表" at bounding box center [47, 142] width 86 height 22
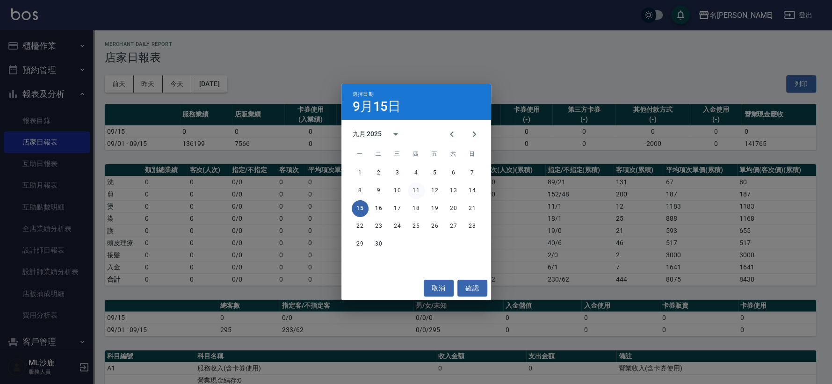
click at [414, 190] on button "11" at bounding box center [416, 190] width 17 height 17
click at [414, 190] on div "名留沙鹿 [DATE] 店家日報表 列印時間： [DATE][PHONE_NUMBER]:16 Merchant Daily Report 店家日報表 [DA…" at bounding box center [414, 273] width 828 height 546
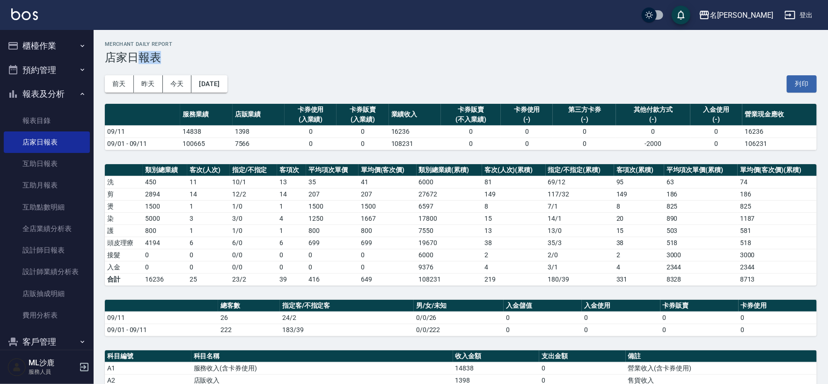
click at [384, 59] on h3 "店家日報表" at bounding box center [461, 57] width 712 height 13
click at [244, 88] on div "[DATE] [DATE] [DATE] [DATE] 列印" at bounding box center [461, 84] width 712 height 40
click at [227, 87] on button "[DATE]" at bounding box center [209, 83] width 36 height 17
click at [227, 82] on button "[DATE]" at bounding box center [209, 83] width 36 height 17
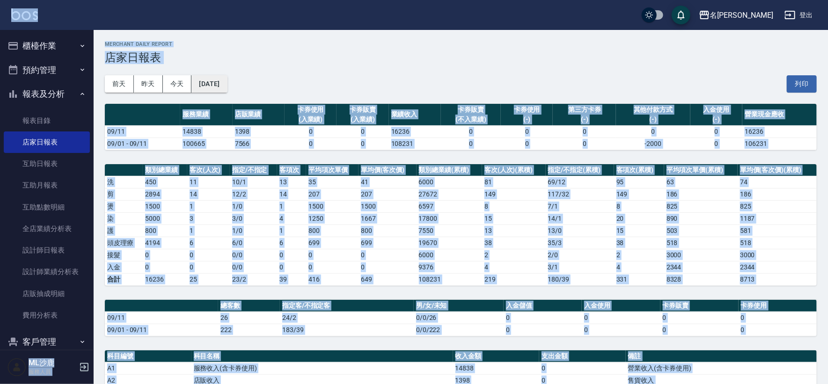
click at [227, 82] on button "[DATE]" at bounding box center [209, 83] width 36 height 17
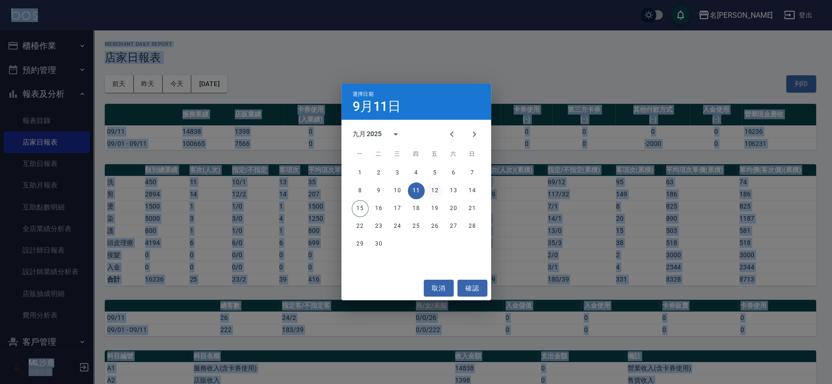
click at [429, 190] on button "12" at bounding box center [435, 190] width 17 height 17
click at [429, 190] on div "名留沙鹿 [DATE] 店家日報表 列印時間： [DATE][PHONE_NUMBER]:16 Merchant Daily Report 店家日報表 [DA…" at bounding box center [414, 285] width 828 height 570
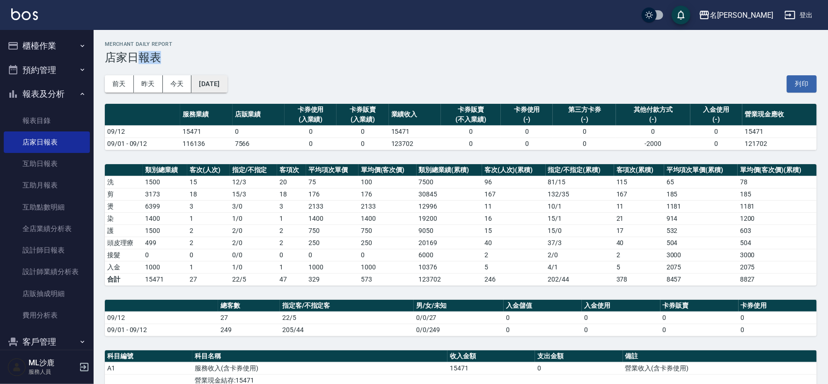
click at [221, 81] on button "[DATE]" at bounding box center [209, 83] width 36 height 17
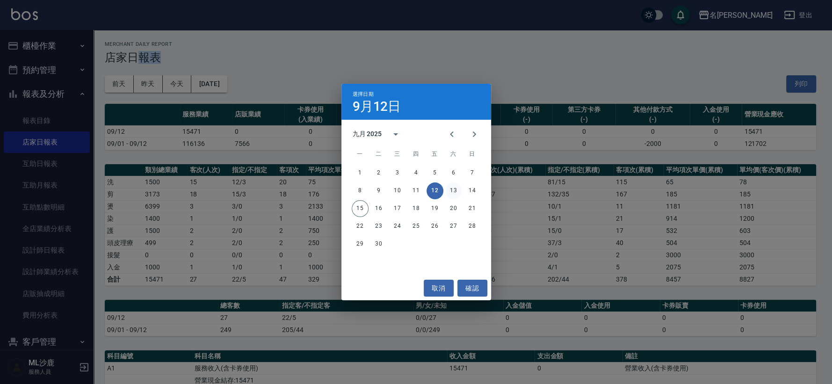
click at [453, 192] on button "13" at bounding box center [453, 190] width 17 height 17
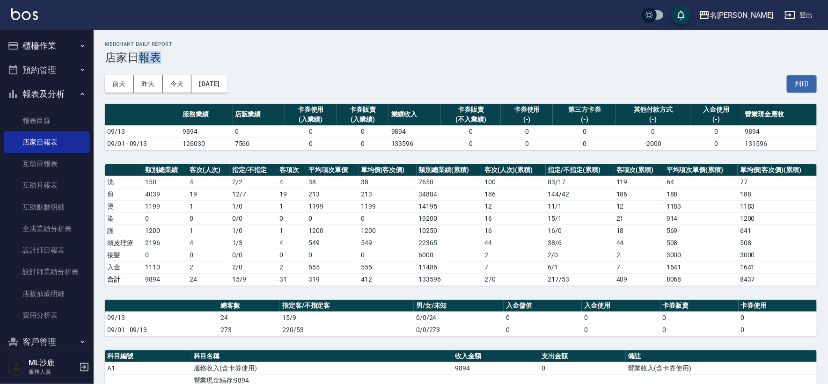
click at [264, 64] on div "[DATE] [DATE] [DATE] [DATE] 列印" at bounding box center [461, 84] width 712 height 40
click at [216, 86] on button "[DATE]" at bounding box center [209, 83] width 36 height 17
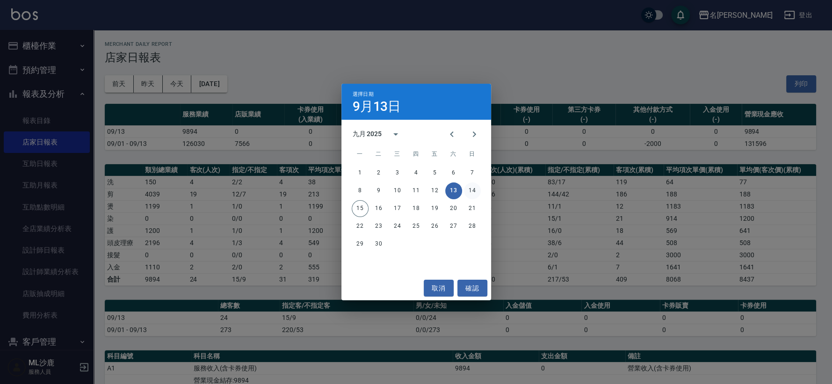
click at [470, 193] on button "14" at bounding box center [472, 190] width 17 height 17
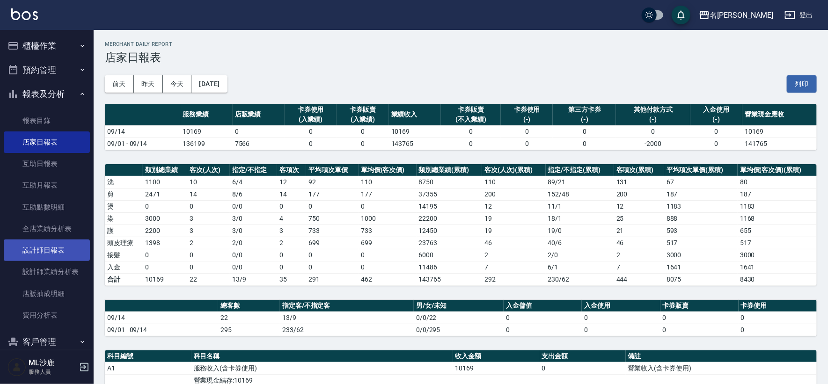
click at [36, 246] on link "設計師日報表" at bounding box center [47, 251] width 86 height 22
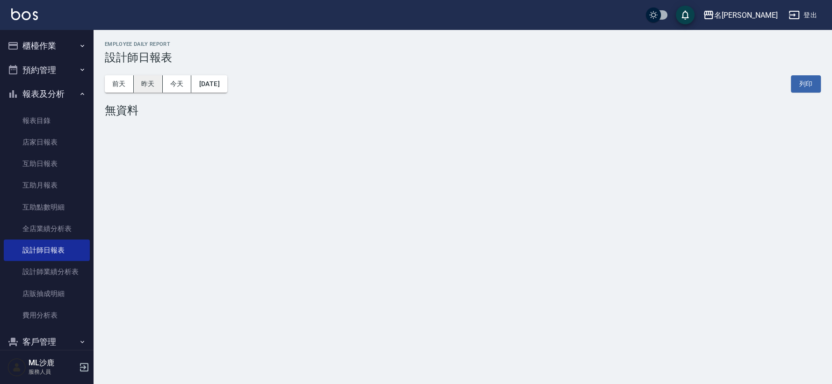
click at [152, 81] on button "昨天" at bounding box center [148, 83] width 29 height 17
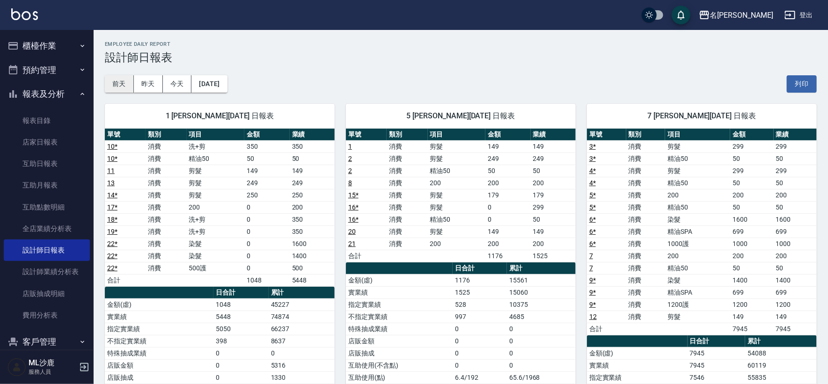
click at [118, 85] on button "前天" at bounding box center [119, 83] width 29 height 17
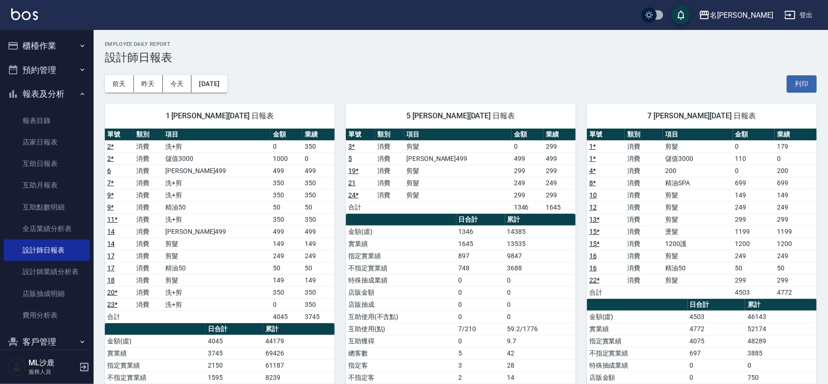
click at [41, 46] on button "櫃檯作業" at bounding box center [47, 46] width 86 height 24
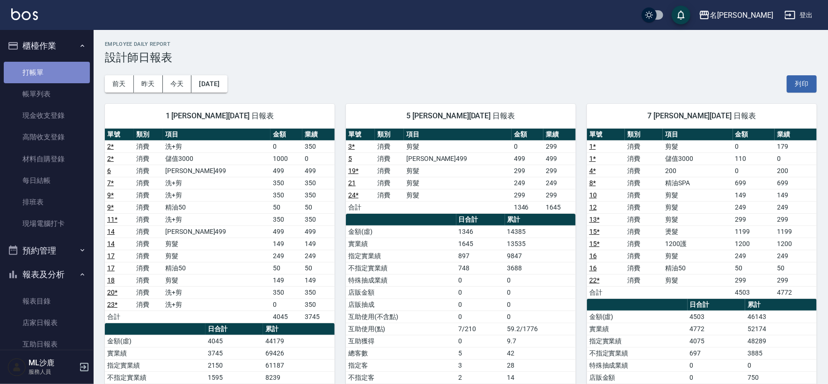
click at [49, 72] on link "打帳單" at bounding box center [47, 73] width 86 height 22
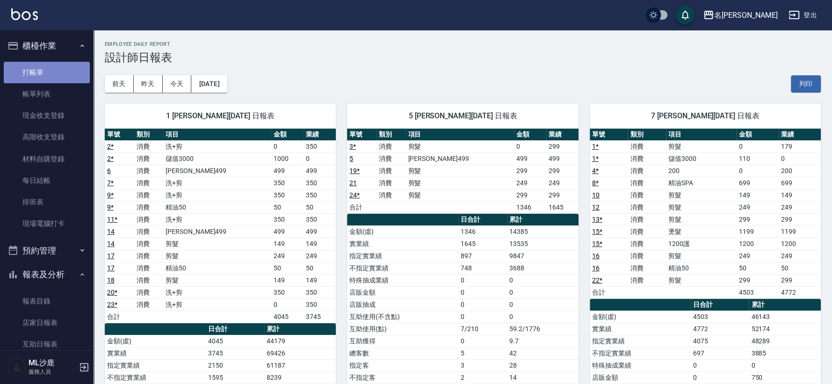
click at [49, 72] on link "打帳單" at bounding box center [47, 73] width 86 height 22
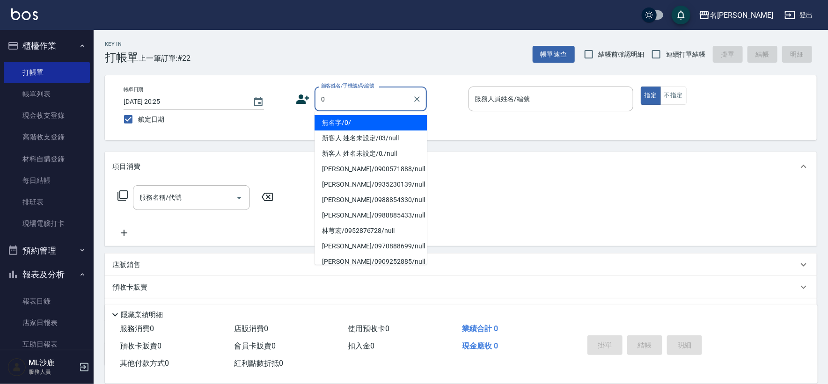
type input "無名字/0/"
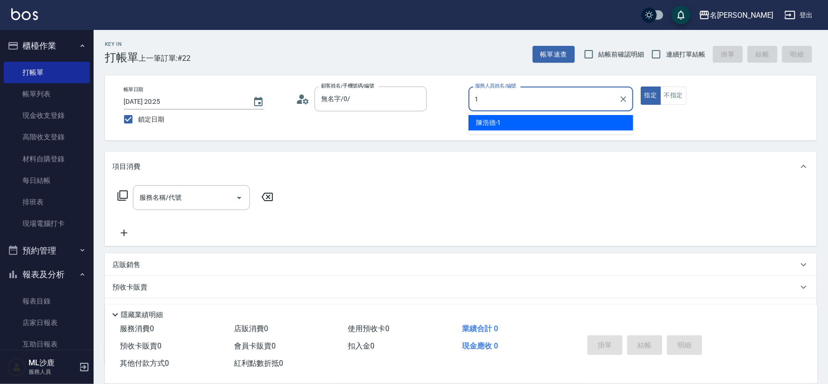
type input "[PERSON_NAME]1"
type button "true"
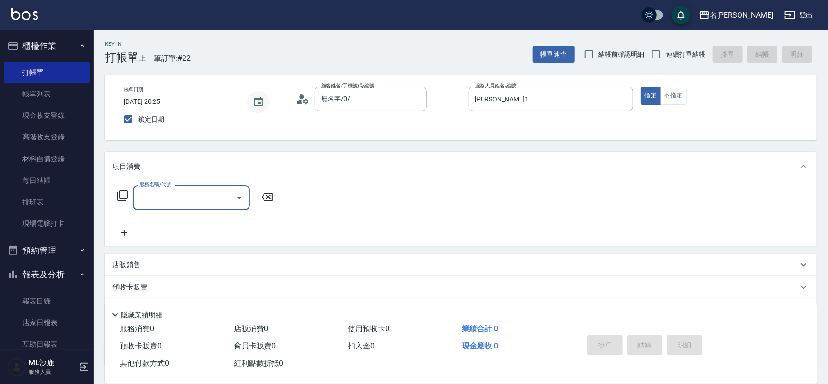
click at [253, 103] on icon "Choose date, selected date is 2025-09-14" at bounding box center [258, 101] width 11 height 11
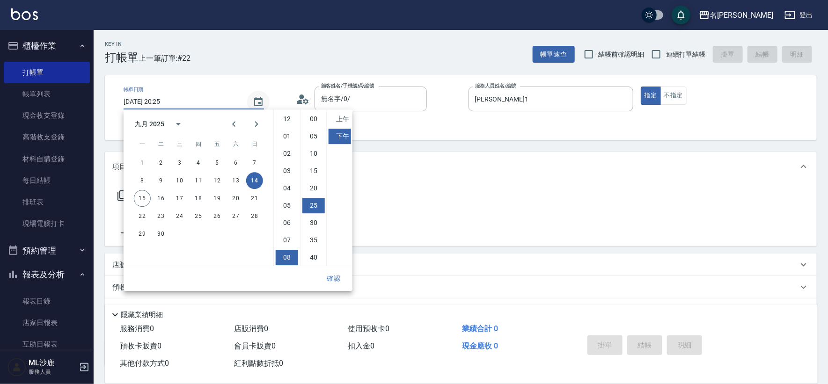
scroll to position [52, 0]
click at [240, 178] on button "13" at bounding box center [235, 180] width 17 height 17
type input "[DATE] 20:25"
click at [272, 51] on div "Key In 打帳單 上一筆訂單:#24 帳單速查 結帳前確認明細 連續打單結帳 掛單 結帳 明細" at bounding box center [455, 47] width 723 height 34
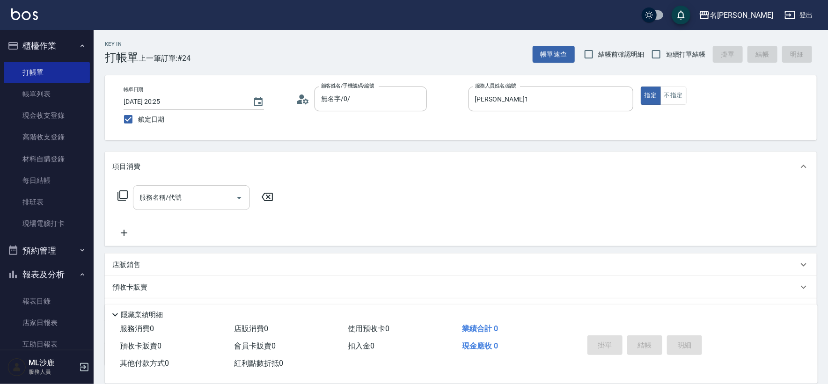
click at [169, 198] on input "服務名稱/代號" at bounding box center [184, 197] width 95 height 16
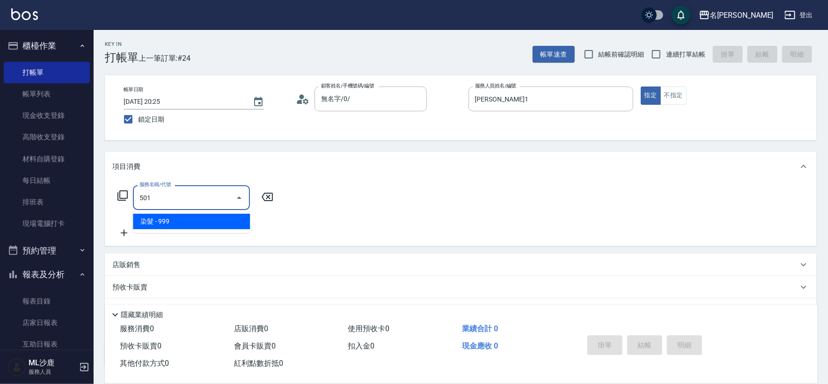
type input "染髮(501)"
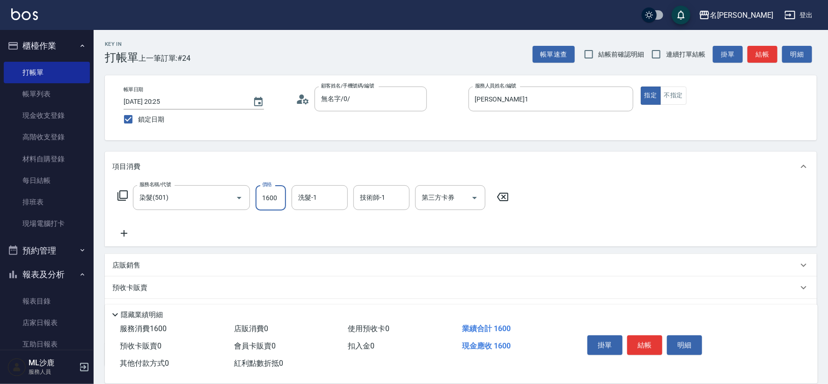
type input "1600"
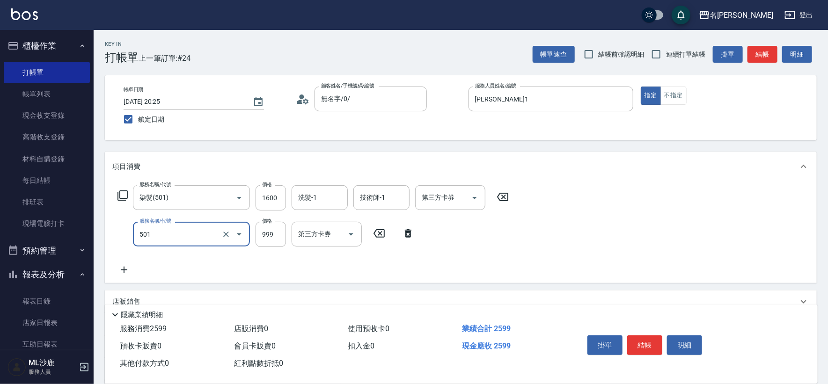
type input "染髮(501)"
type input "1400"
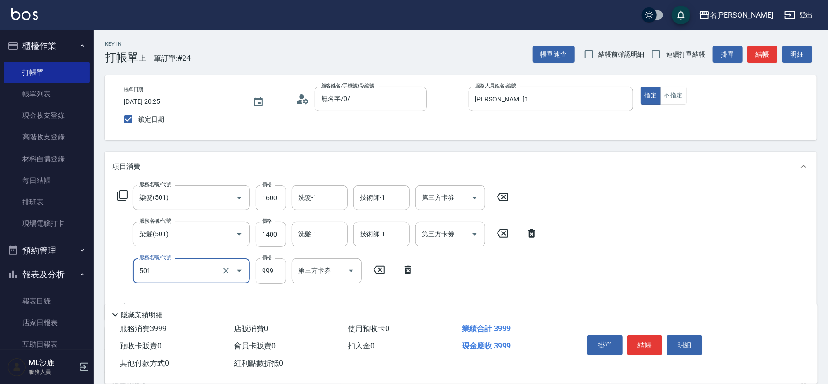
type input "染髮(501)"
type input "1400"
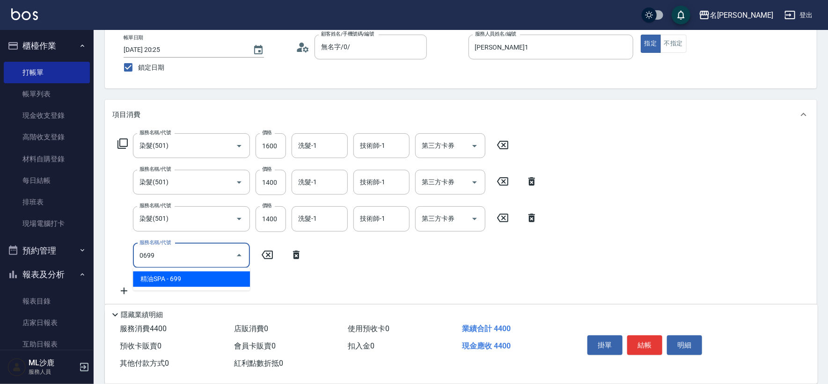
type input "精油SPA(0699)"
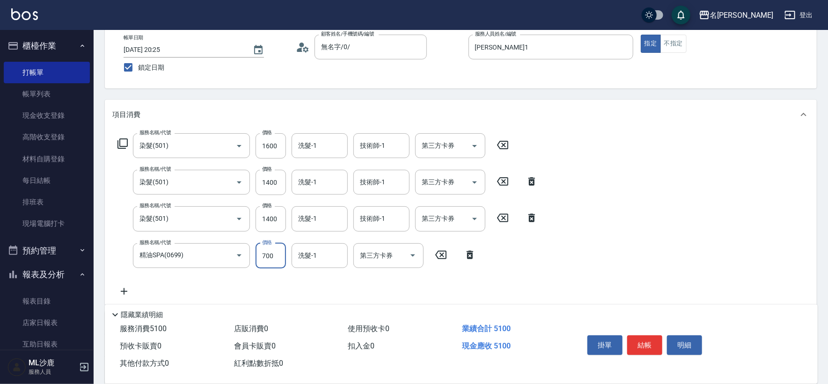
type input "700"
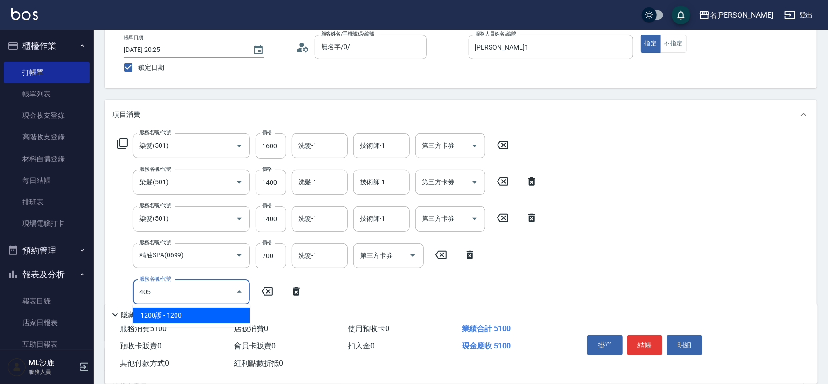
type input "1200護(405)"
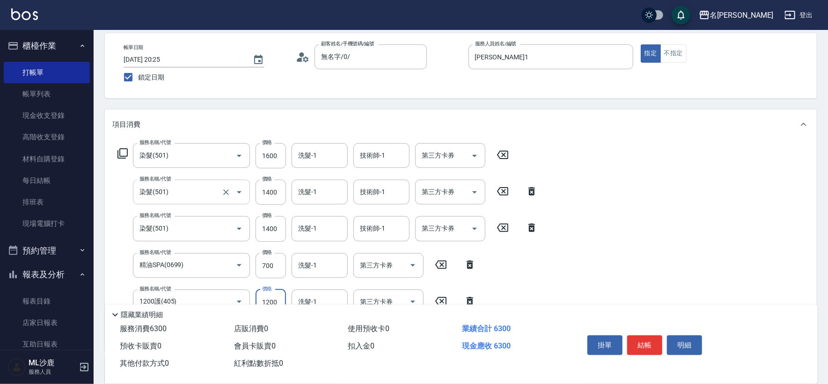
scroll to position [0, 0]
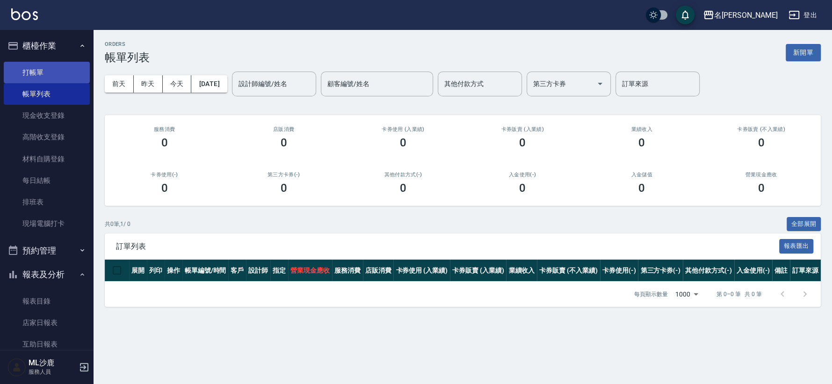
click at [45, 69] on link "打帳單" at bounding box center [47, 73] width 86 height 22
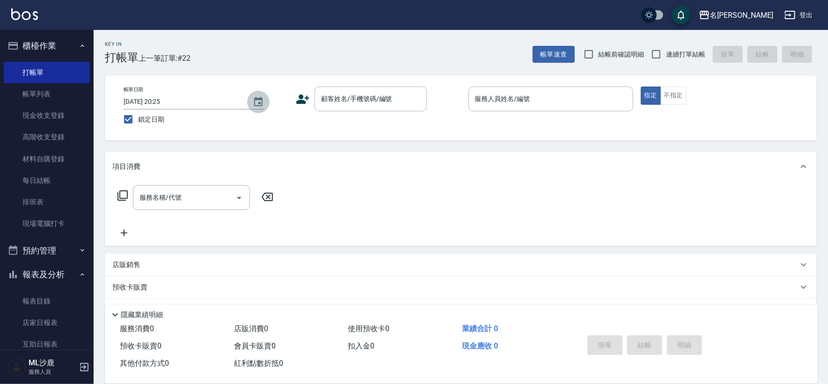
click at [262, 103] on icon "Choose date, selected date is 2025-09-14" at bounding box center [258, 101] width 11 height 11
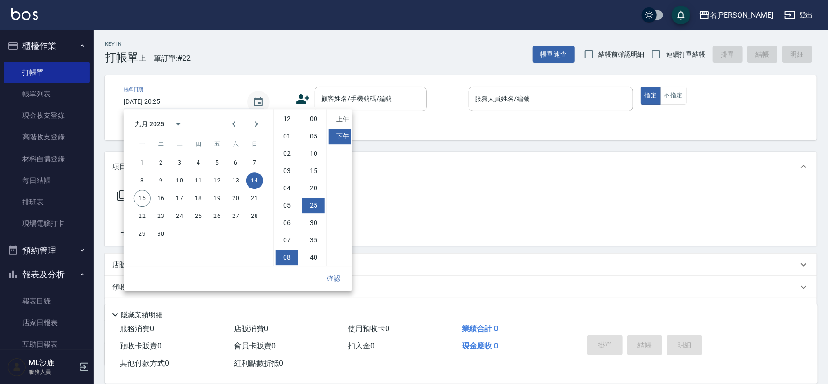
scroll to position [52, 0]
click at [218, 180] on button "12" at bounding box center [217, 180] width 17 height 17
type input "[DATE] 20:25"
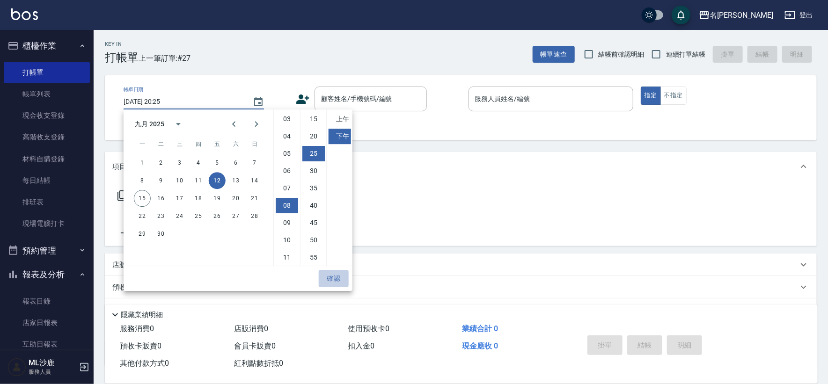
click at [328, 275] on button "確認" at bounding box center [334, 278] width 30 height 17
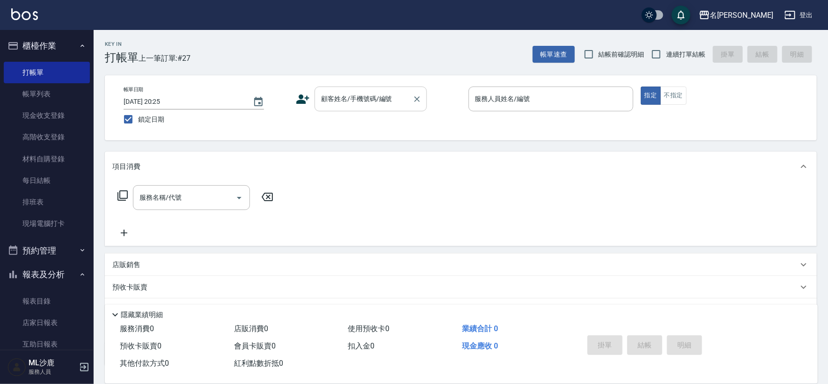
click at [378, 96] on div "顧客姓名/手機號碼/編號 顧客姓名/手機號碼/編號" at bounding box center [370, 99] width 112 height 25
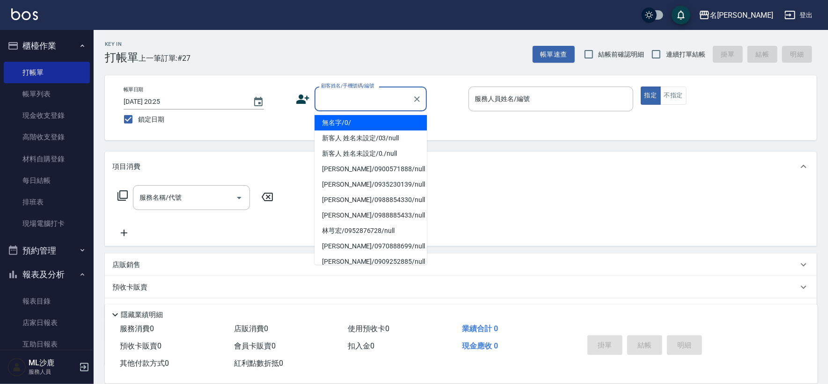
click at [360, 125] on li "無名字/0/" at bounding box center [370, 122] width 112 height 15
click at [360, 125] on div "帳單日期 [DATE] 20:25 鎖定日期 顧客姓名/手機號碼/編號 顧客姓名/手機號碼/編號 服務人員姓名/編號 服務人員姓名/編號 指定 不指定" at bounding box center [460, 108] width 689 height 43
type input "無名字/0/"
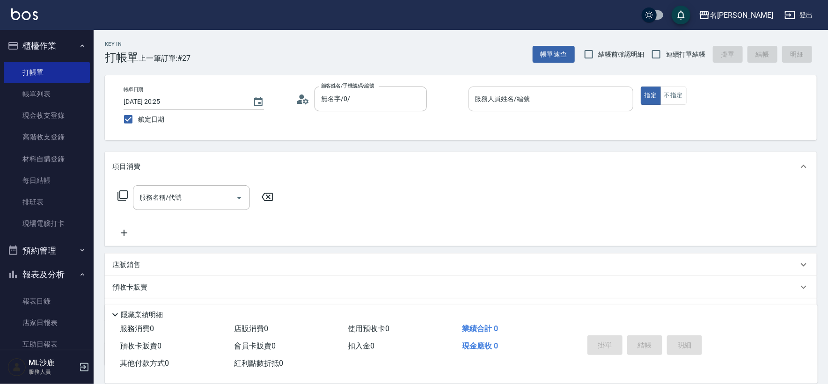
click at [499, 100] on input "服務人員姓名/編號" at bounding box center [551, 99] width 156 height 16
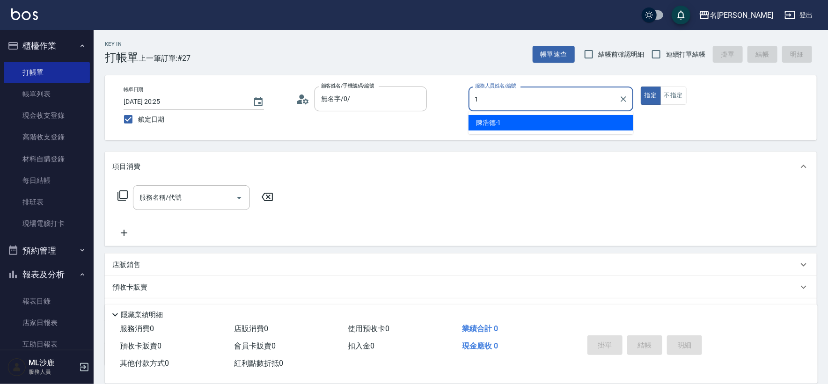
type input "[PERSON_NAME]1"
type button "true"
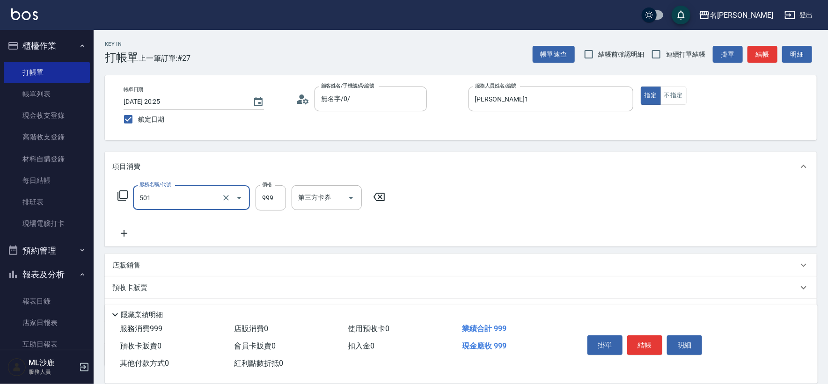
type input "染髮(501)"
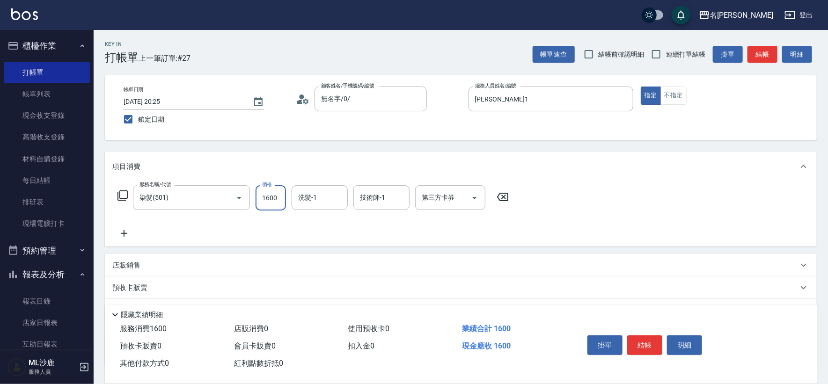
type input "1600"
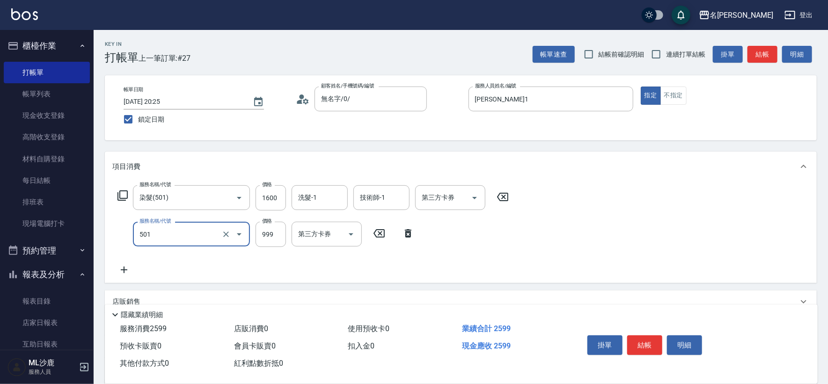
type input "染髮(501)"
type input "1400"
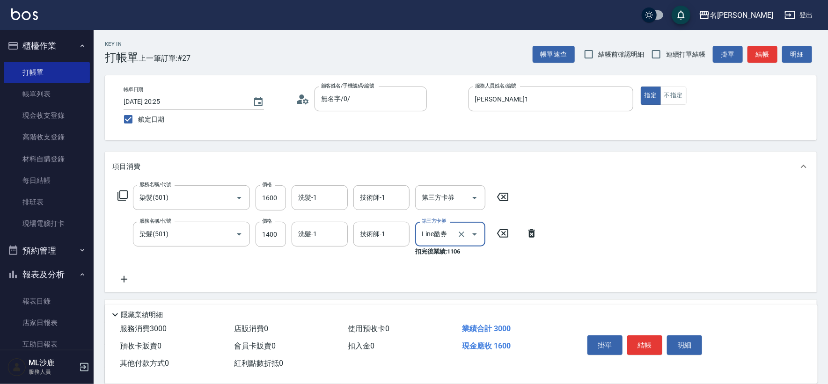
type input "Line酷券"
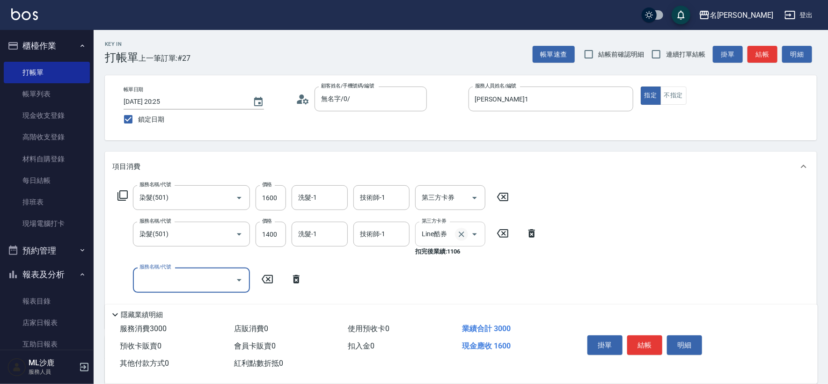
click at [459, 238] on icon "Clear" at bounding box center [461, 234] width 9 height 9
click at [455, 238] on input "第三方卡券" at bounding box center [437, 234] width 36 height 16
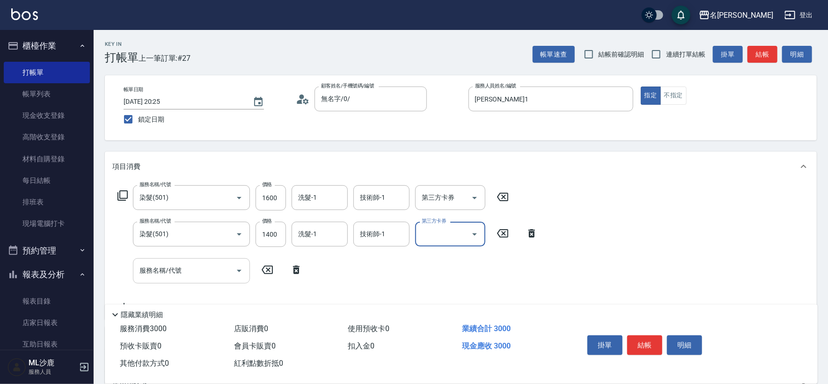
click at [186, 272] on input "服務名稱/代號" at bounding box center [184, 270] width 95 height 16
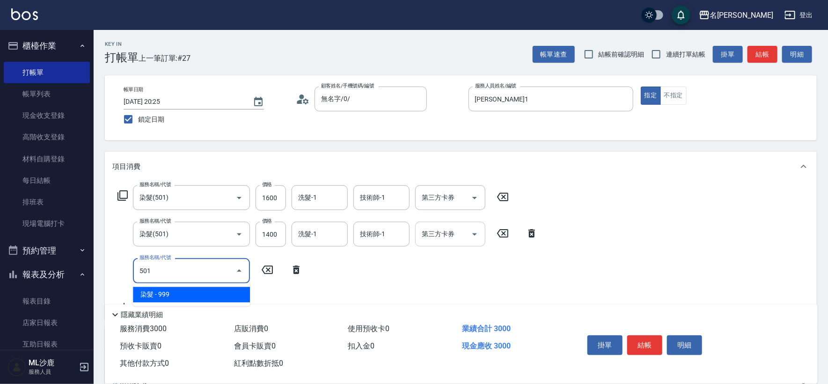
type input "染髮(501)"
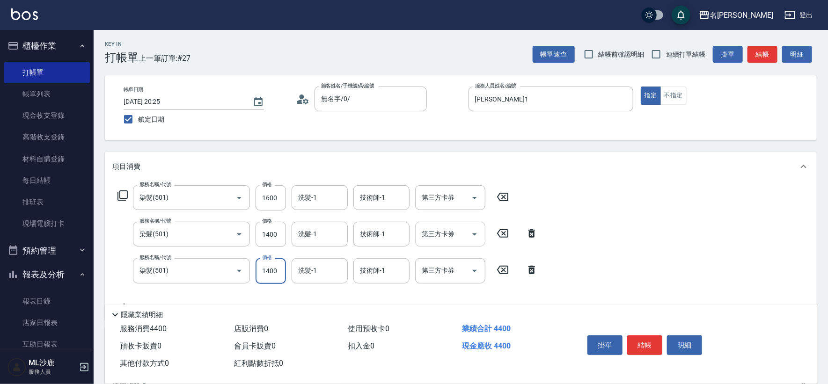
type input "1400"
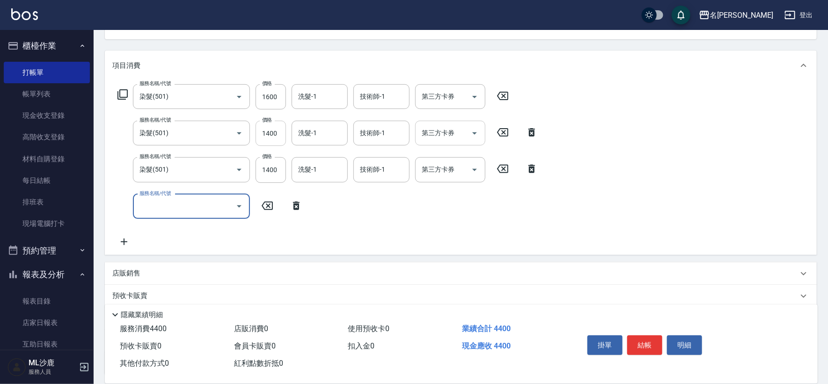
scroll to position [104, 0]
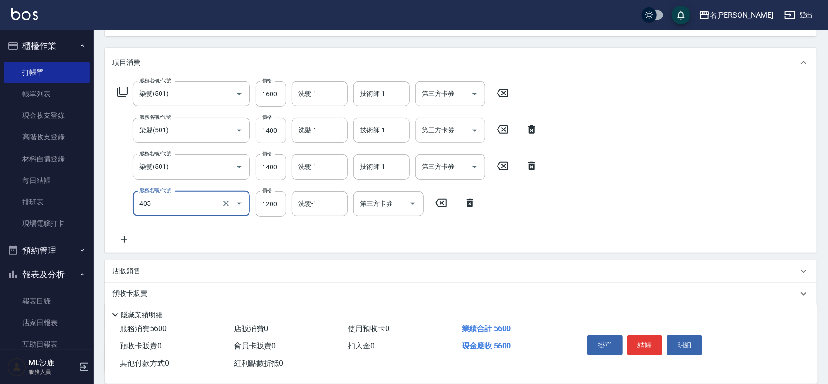
type input "1200護(405)"
click at [275, 133] on input "1400" at bounding box center [270, 130] width 30 height 25
click at [275, 131] on input "1400" at bounding box center [270, 130] width 30 height 25
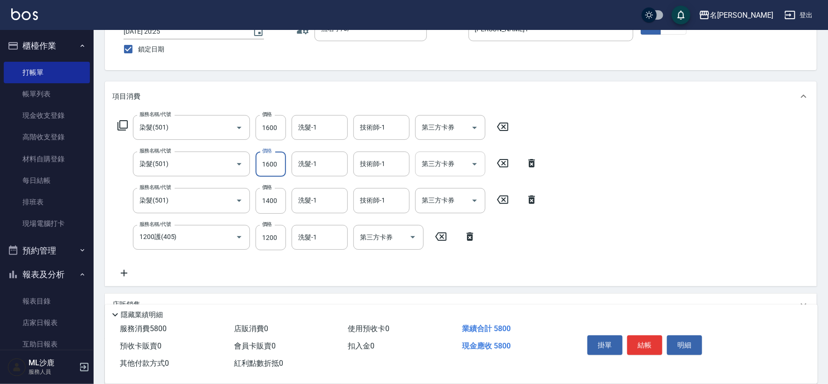
scroll to position [52, 0]
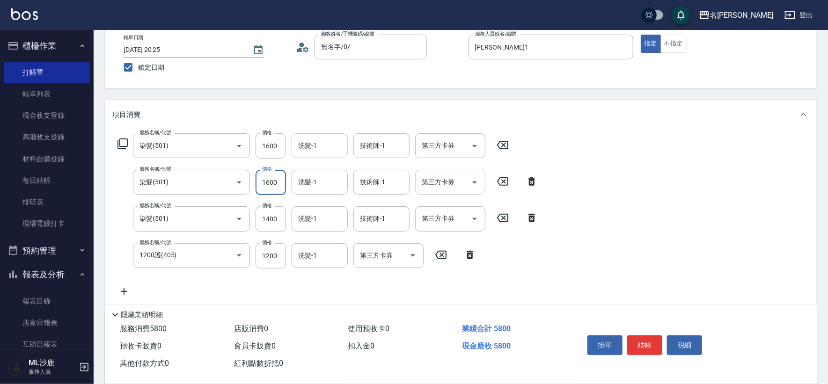
type input "1600"
click at [307, 151] on input "洗髮-1" at bounding box center [320, 146] width 48 height 16
type input "[PERSON_NAME]-34"
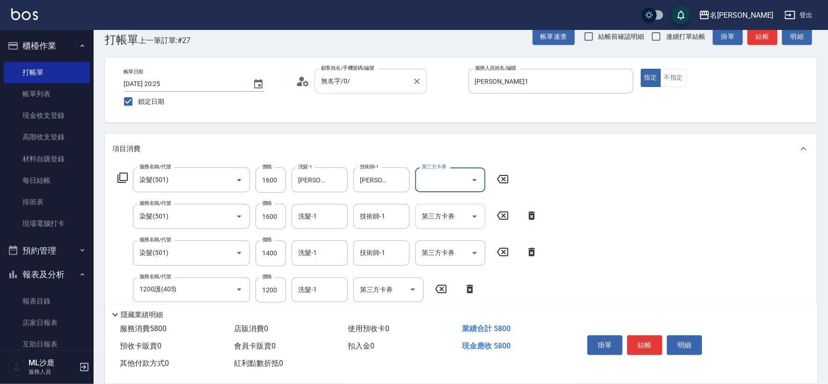
scroll to position [0, 0]
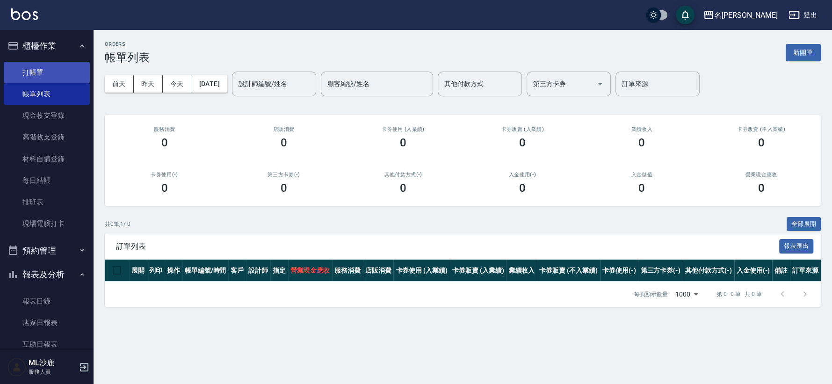
click at [23, 76] on link "打帳單" at bounding box center [47, 73] width 86 height 22
